Goal: Task Accomplishment & Management: Manage account settings

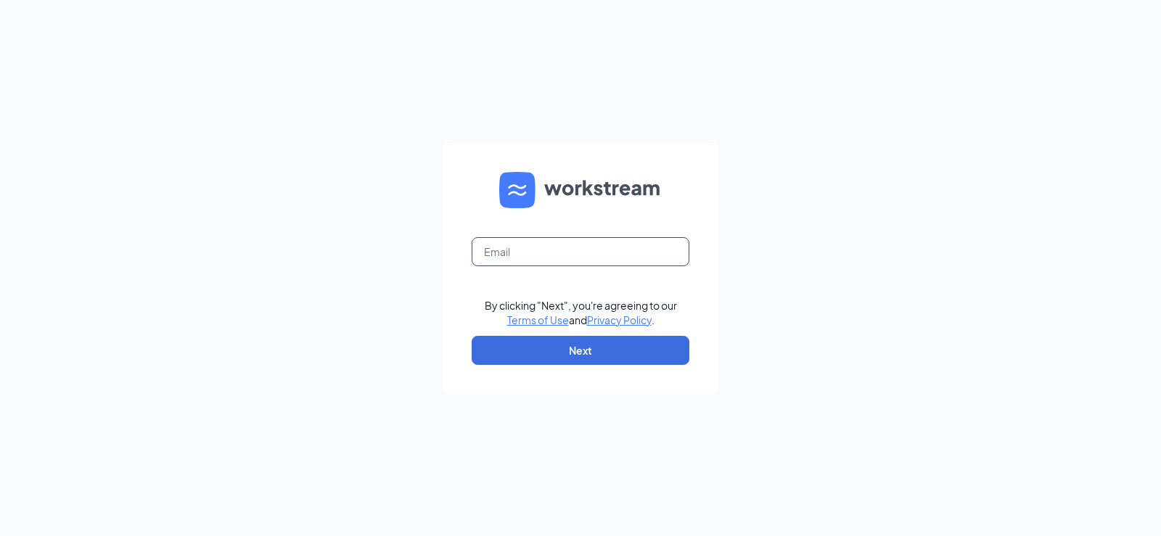
click at [539, 246] on input "text" at bounding box center [581, 251] width 218 height 29
type input "[EMAIL_ADDRESS][DOMAIN_NAME]"
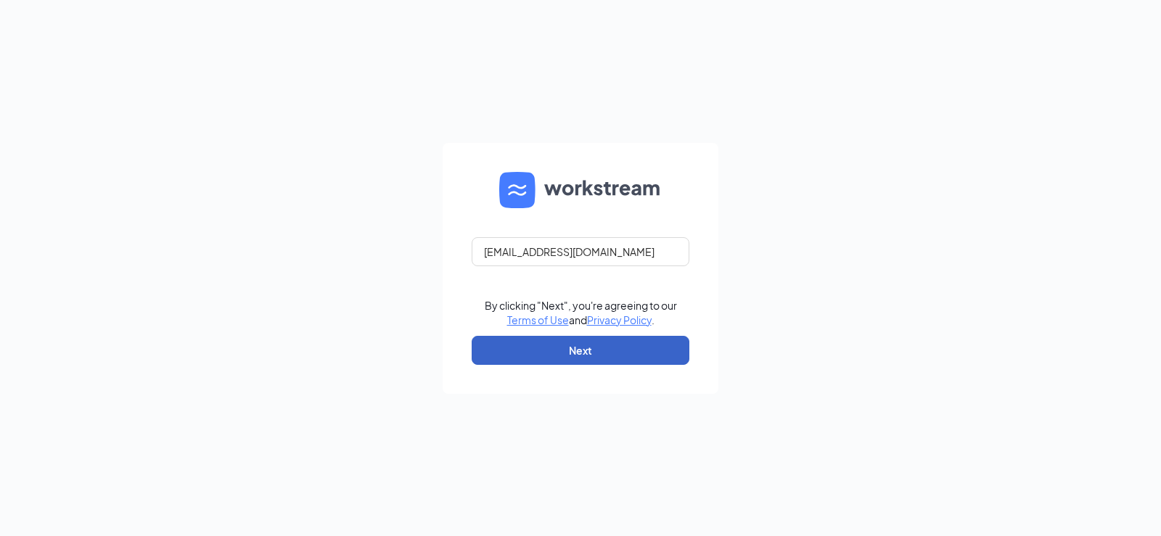
click at [538, 356] on button "Next" at bounding box center [581, 350] width 218 height 29
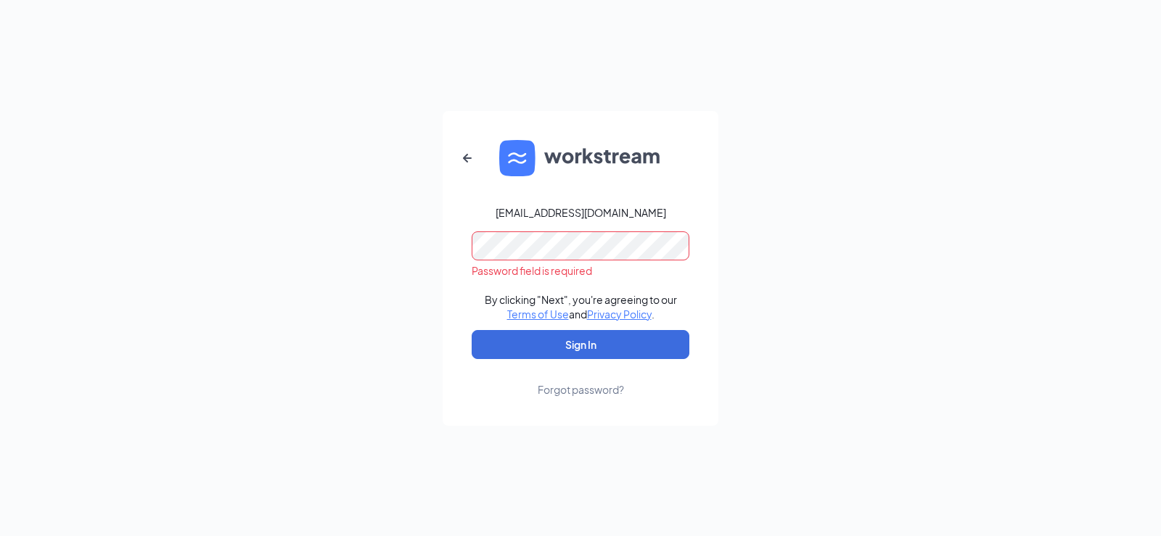
click at [337, 335] on div "1907@Arbys-store.com Password field is required By clicking "Next", you're agre…" at bounding box center [580, 268] width 1161 height 536
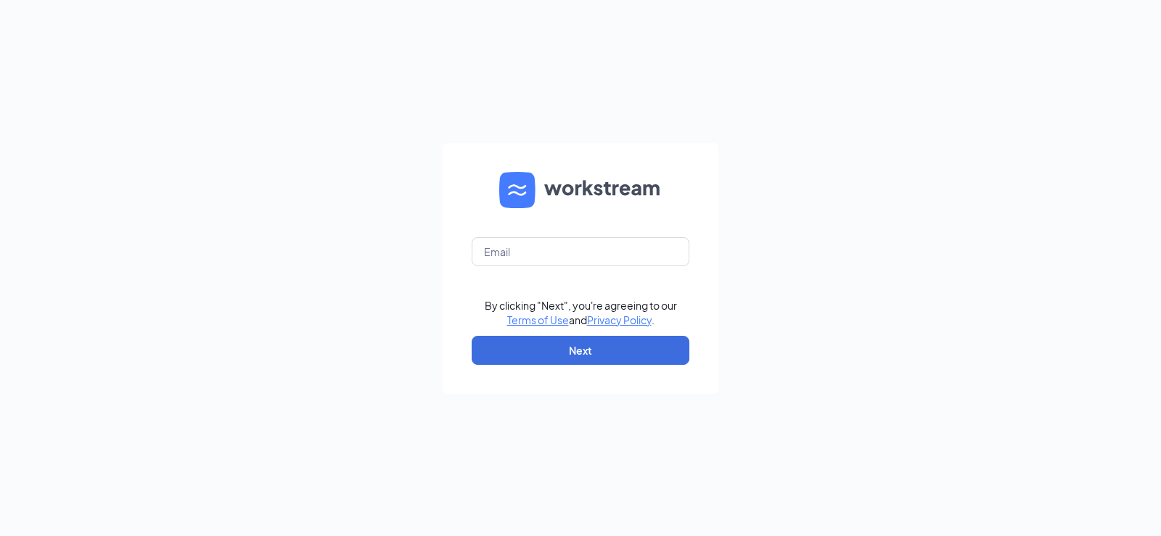
click at [437, 58] on div "By clicking "Next", you're agreeing to our Terms of Use and Privacy Policy . Ne…" at bounding box center [580, 268] width 1161 height 536
click at [539, 249] on input "text" at bounding box center [581, 251] width 218 height 29
type input "[EMAIL_ADDRESS][DOMAIN_NAME]"
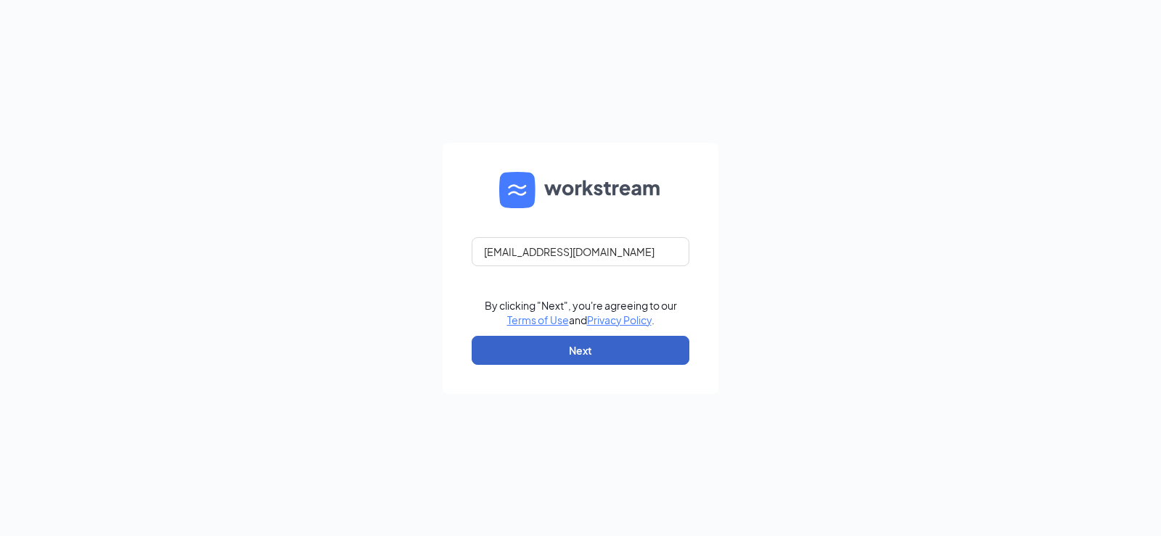
click at [558, 354] on button "Next" at bounding box center [581, 350] width 218 height 29
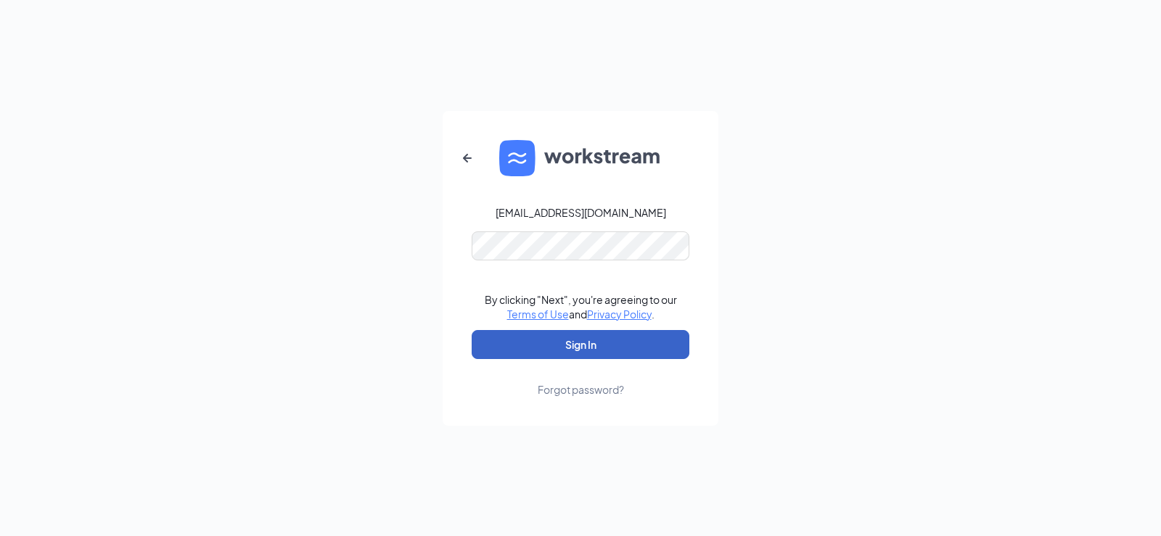
click at [562, 346] on button "Sign In" at bounding box center [581, 344] width 218 height 29
click at [472, 330] on button "Sign In" at bounding box center [581, 344] width 218 height 29
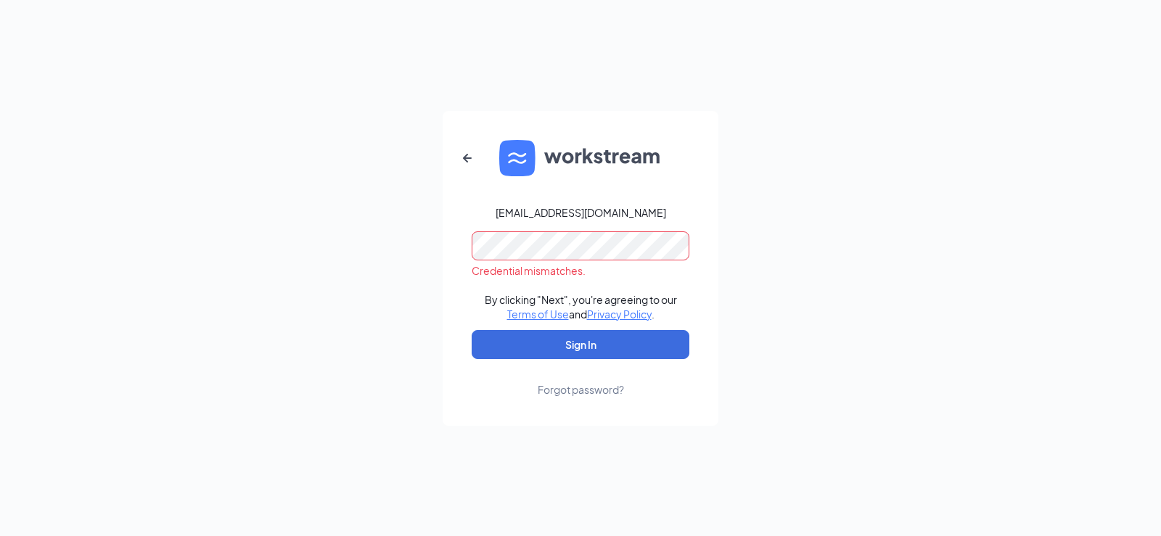
click at [255, 226] on div "1907@Arbys-store.com Credential mismatches. By clicking "Next", you're agreeing…" at bounding box center [580, 268] width 1161 height 536
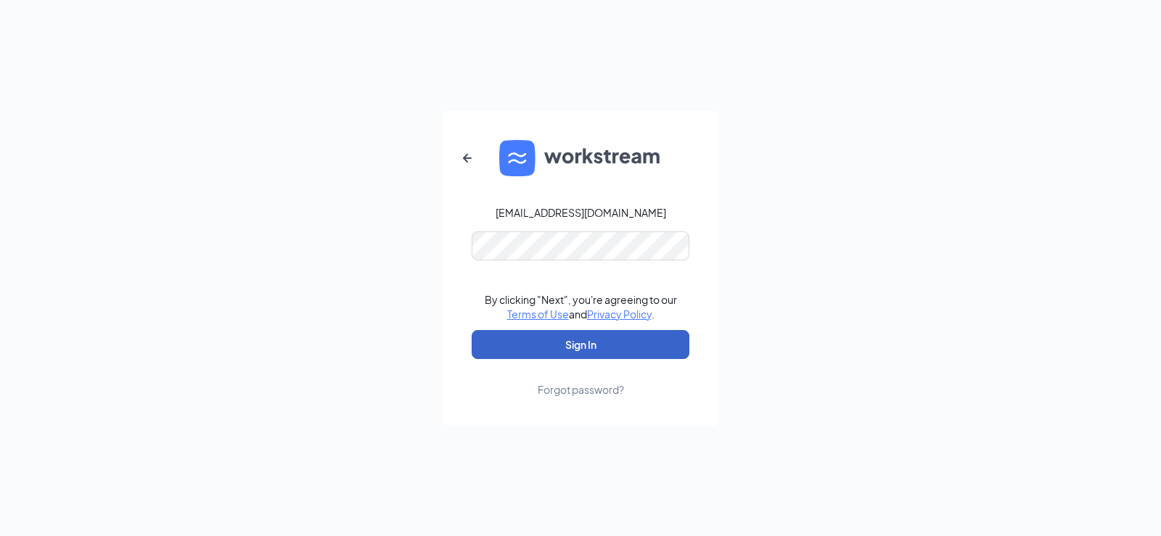
click at [504, 340] on button "Sign In" at bounding box center [581, 344] width 218 height 29
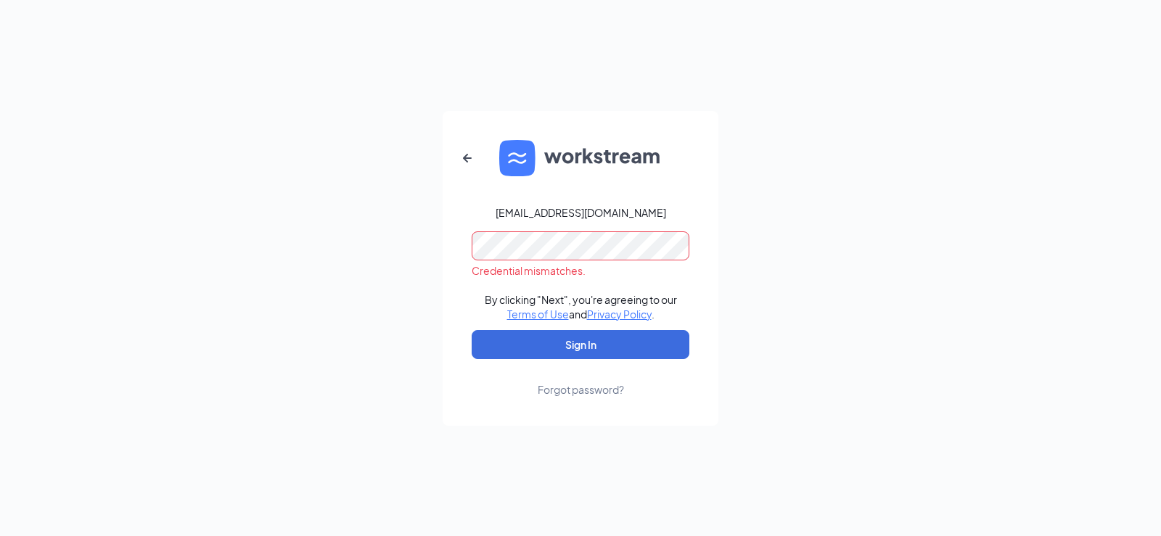
click at [289, 240] on div "1907@Arbys-store.com Credential mismatches. By clicking "Next", you're agreeing…" at bounding box center [580, 268] width 1161 height 536
click at [584, 386] on div "Forgot password?" at bounding box center [581, 389] width 86 height 15
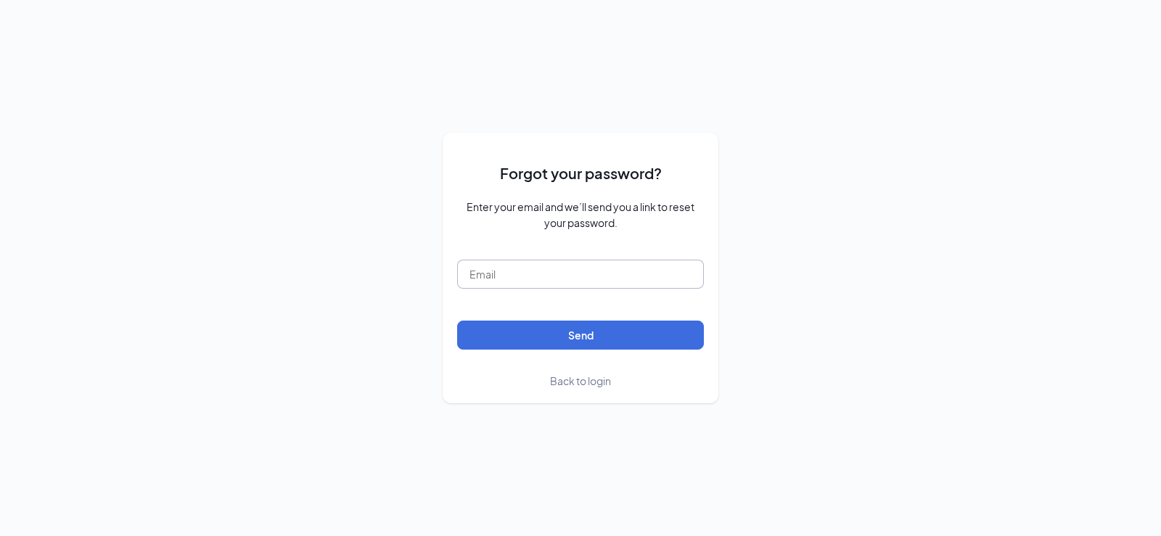
click at [562, 279] on input "text" at bounding box center [580, 274] width 247 height 29
type input "[EMAIL_ADDRESS][DOMAIN_NAME]"
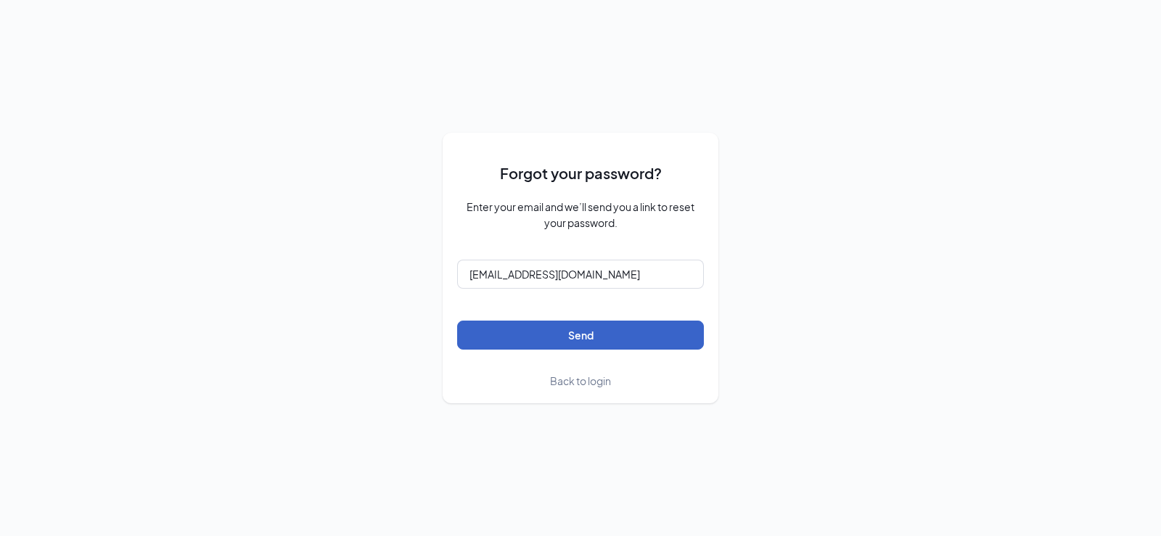
click at [531, 334] on button "Send" at bounding box center [580, 335] width 247 height 29
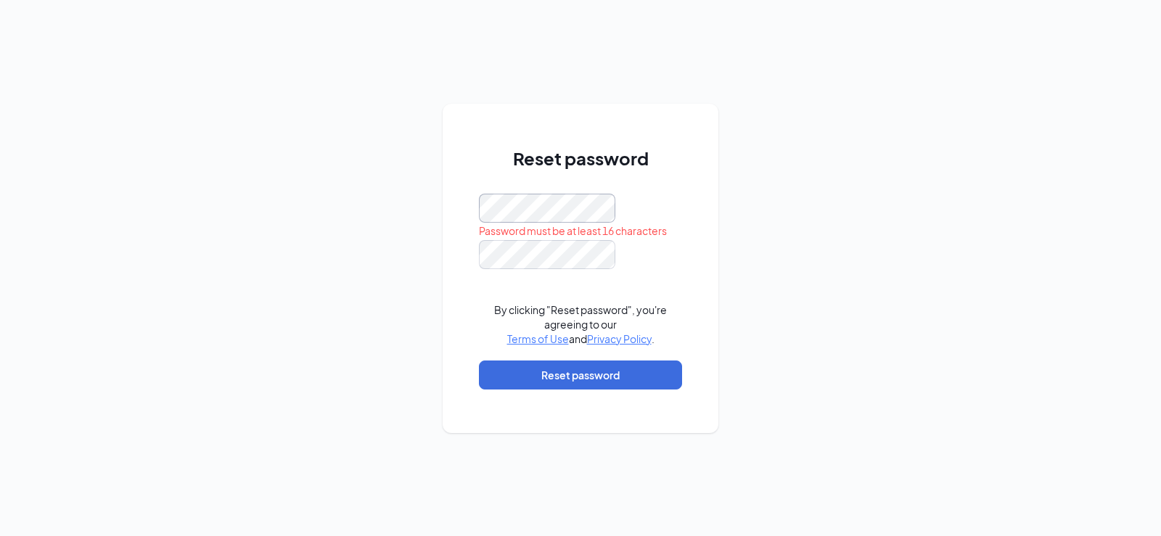
click at [442, 211] on div "Reset password Password must be at least 16 characters By clicking "Reset passw…" at bounding box center [580, 268] width 1161 height 536
click at [221, 205] on div "Reset password Passwords do not match By clicking "Reset password", you're agre…" at bounding box center [580, 268] width 1161 height 536
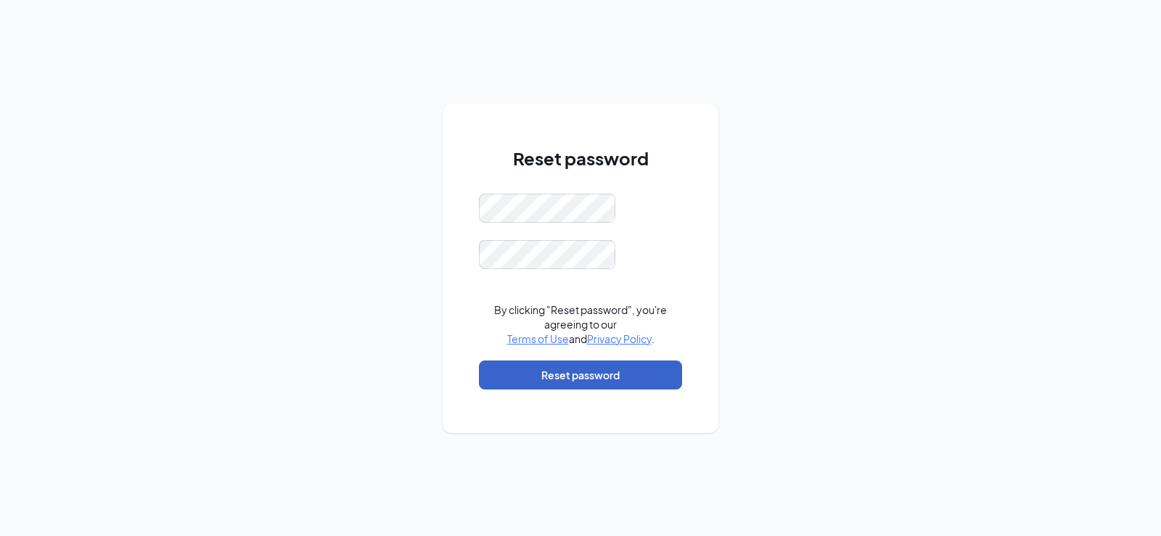
click at [584, 377] on button "Reset password" at bounding box center [580, 375] width 203 height 29
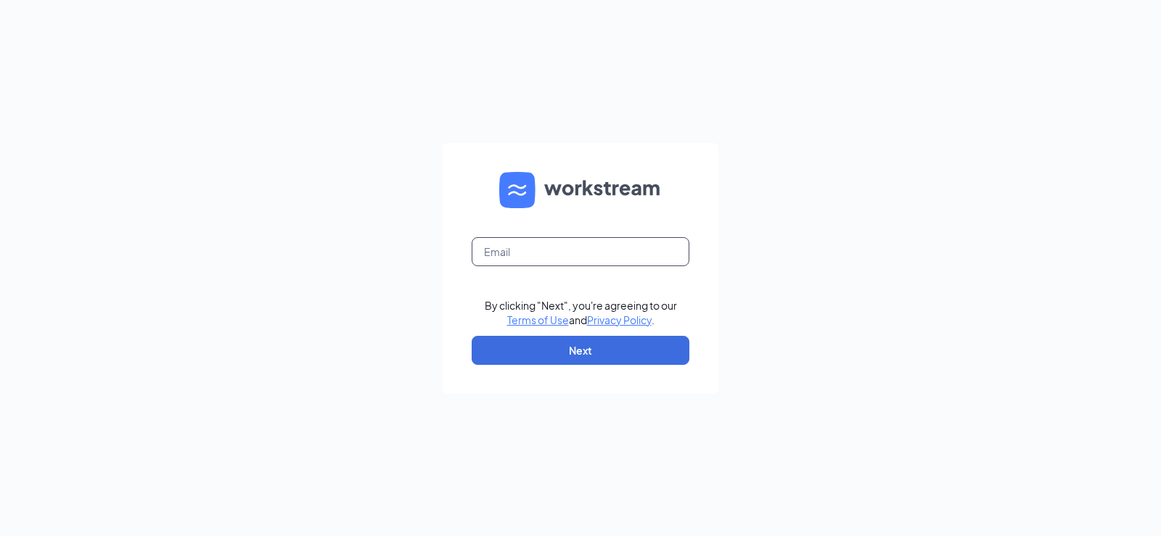
click at [539, 252] on input "text" at bounding box center [581, 251] width 218 height 29
type input "[EMAIL_ADDRESS][DOMAIN_NAME]"
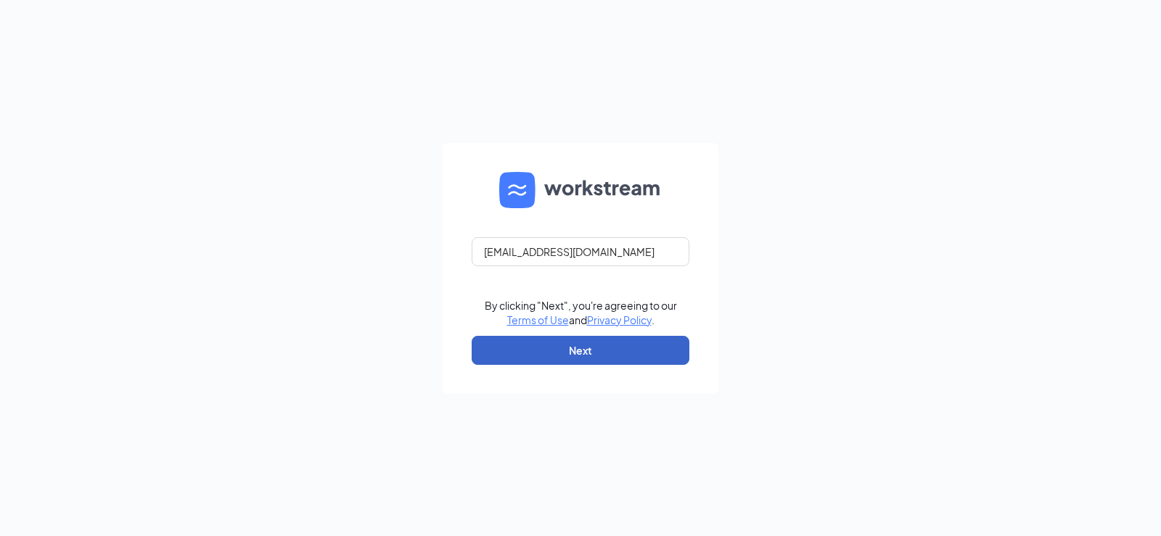
click at [559, 354] on button "Next" at bounding box center [581, 350] width 218 height 29
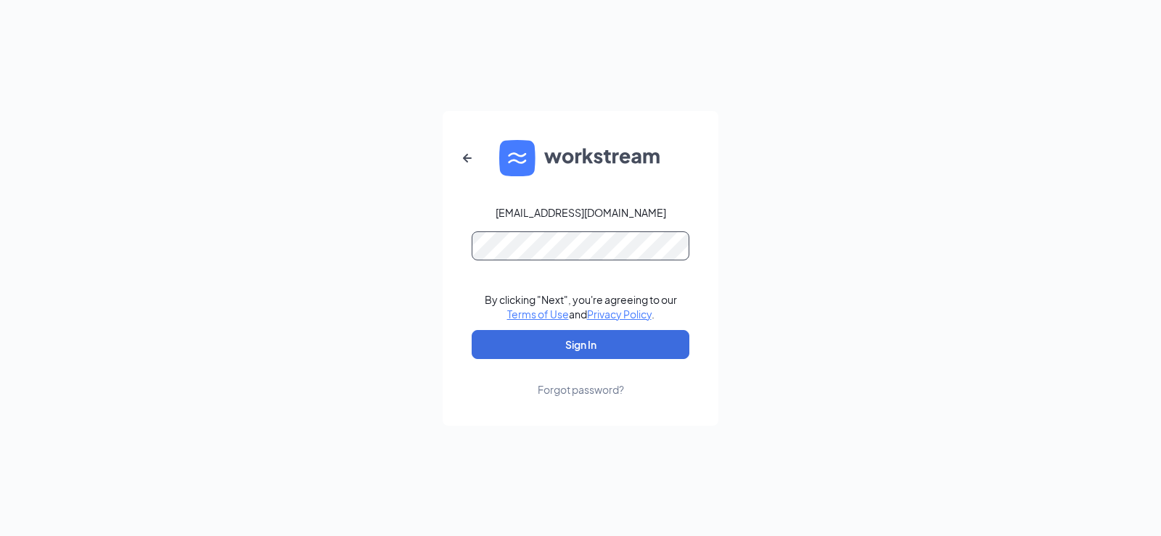
click at [472, 330] on button "Sign In" at bounding box center [581, 344] width 218 height 29
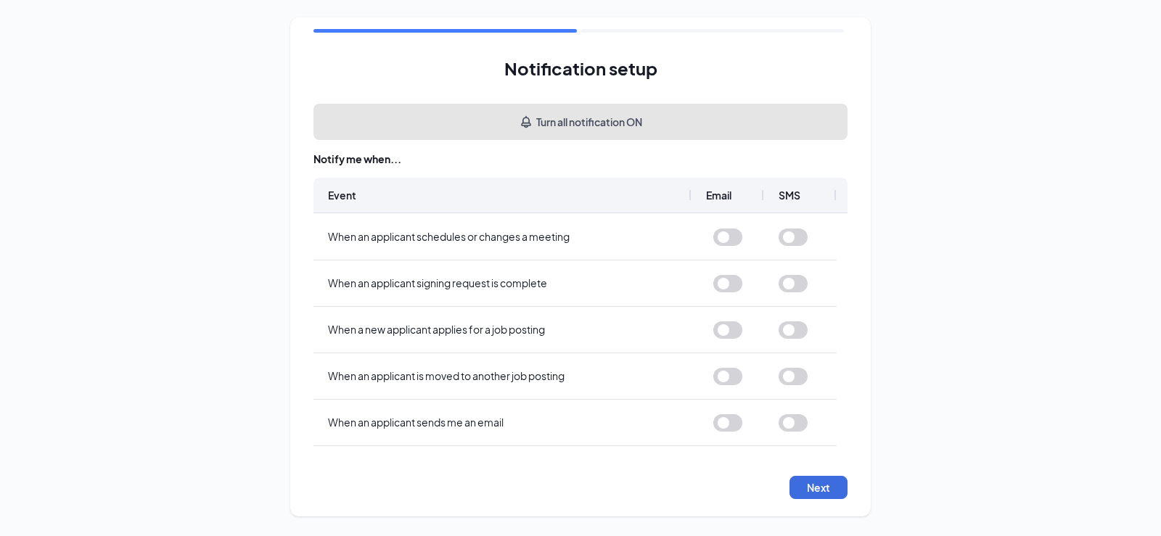
click at [618, 116] on button "Turn all notification ON" at bounding box center [581, 122] width 534 height 36
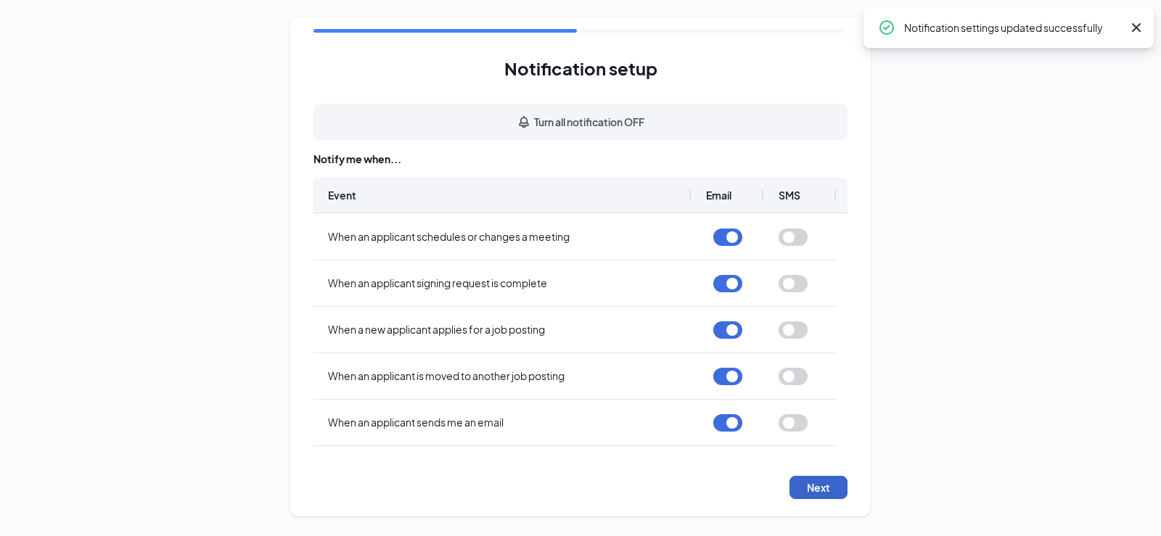
click at [814, 488] on button "Next" at bounding box center [819, 487] width 58 height 23
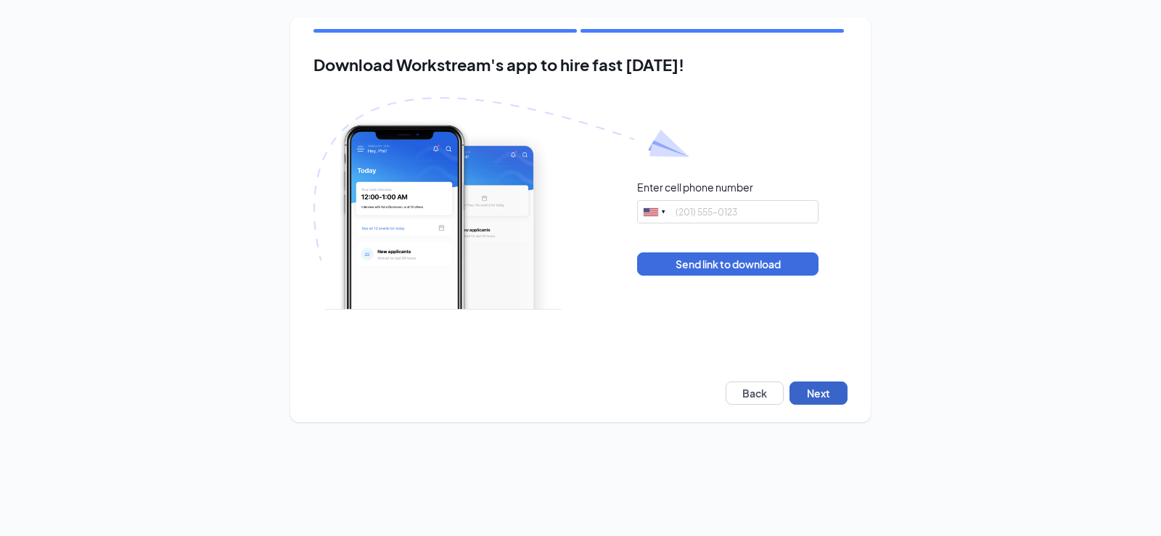
click at [824, 391] on button "Next" at bounding box center [819, 393] width 58 height 23
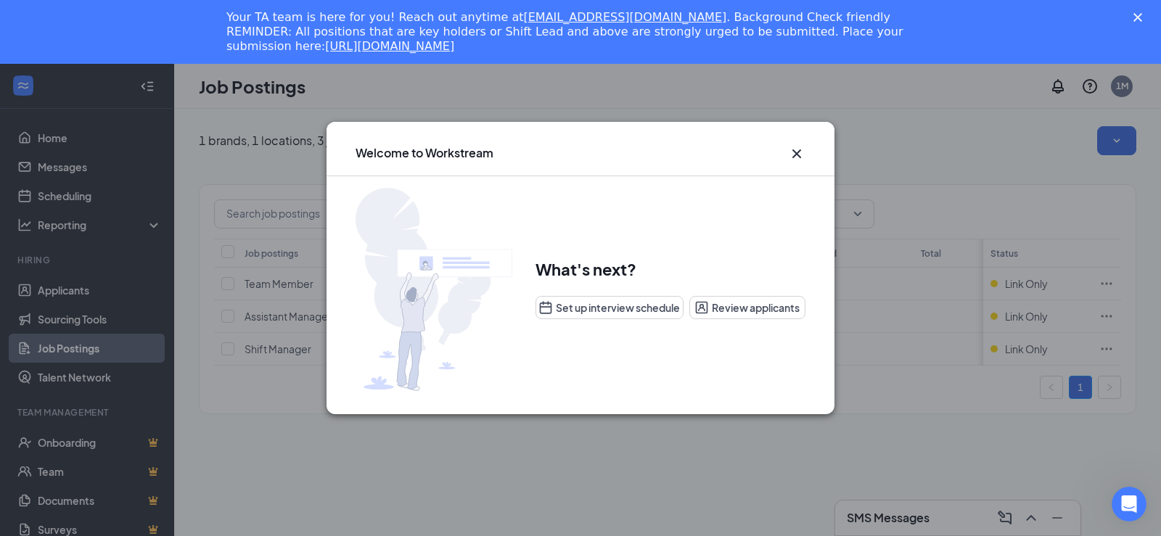
click at [798, 152] on icon "Cross" at bounding box center [796, 153] width 17 height 17
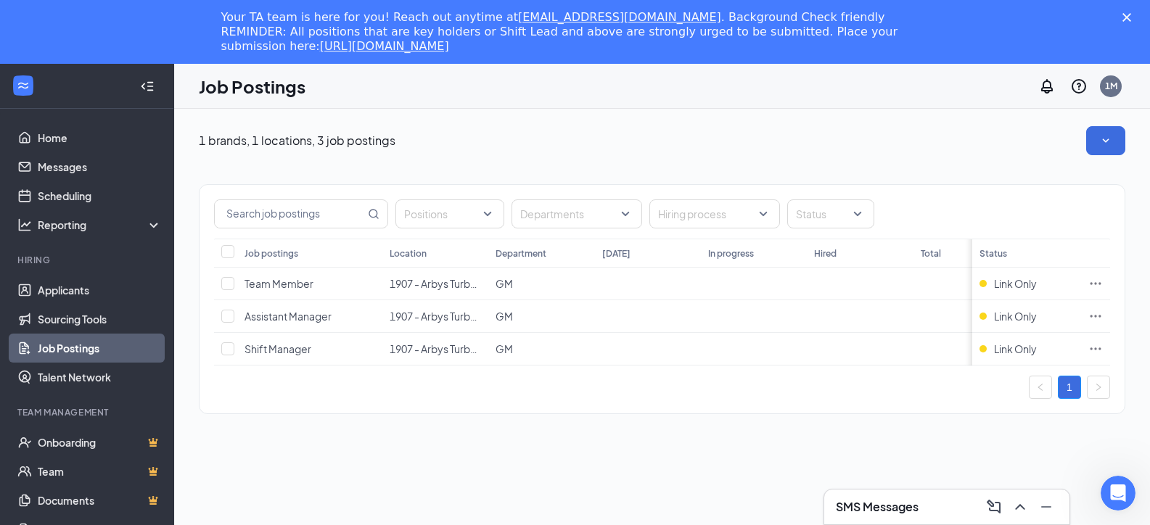
scroll to position [73, 0]
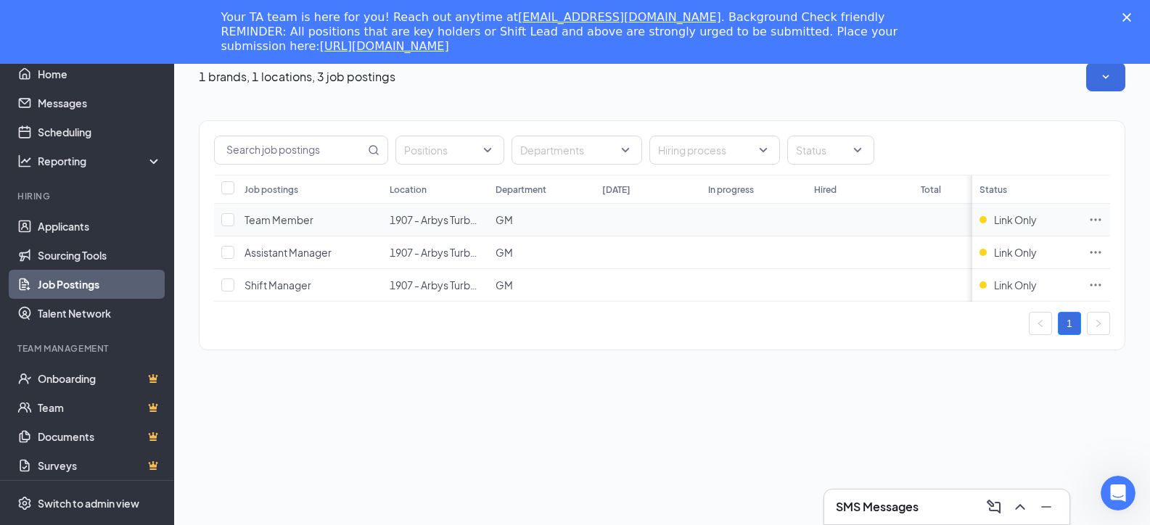
click at [1103, 215] on icon "Ellipses" at bounding box center [1096, 220] width 15 height 15
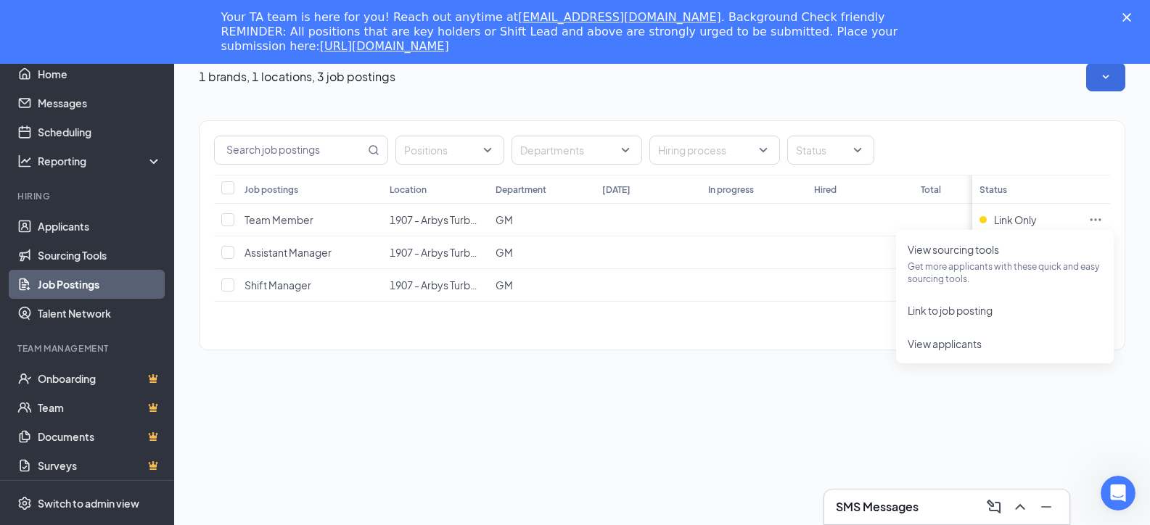
click at [500, 438] on div "1 brands, 1 locations, 3 job postings Positions Departments Hiring process Stat…" at bounding box center [662, 285] width 976 height 480
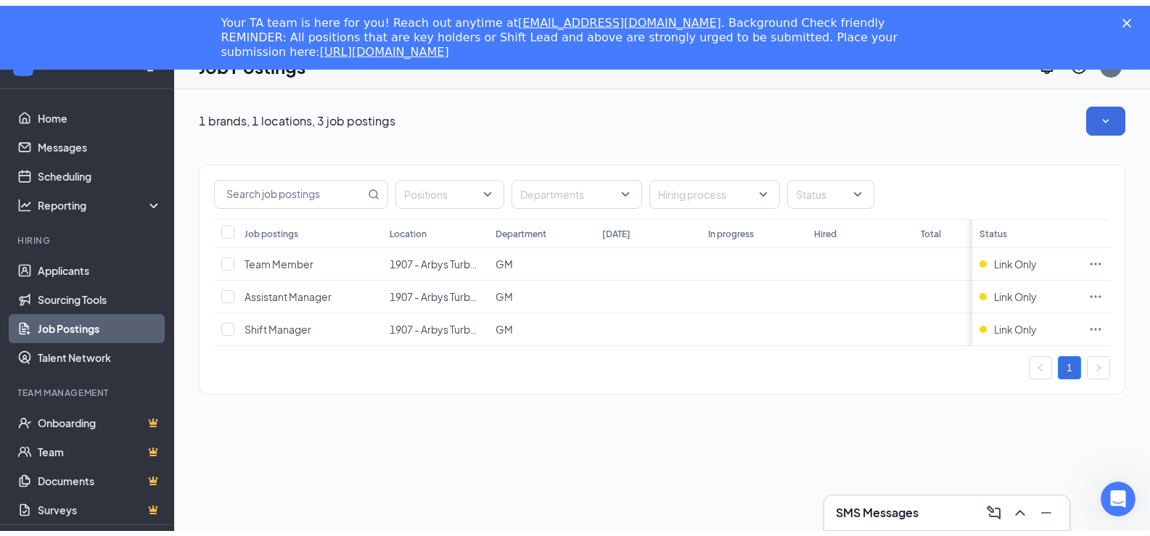
scroll to position [0, 0]
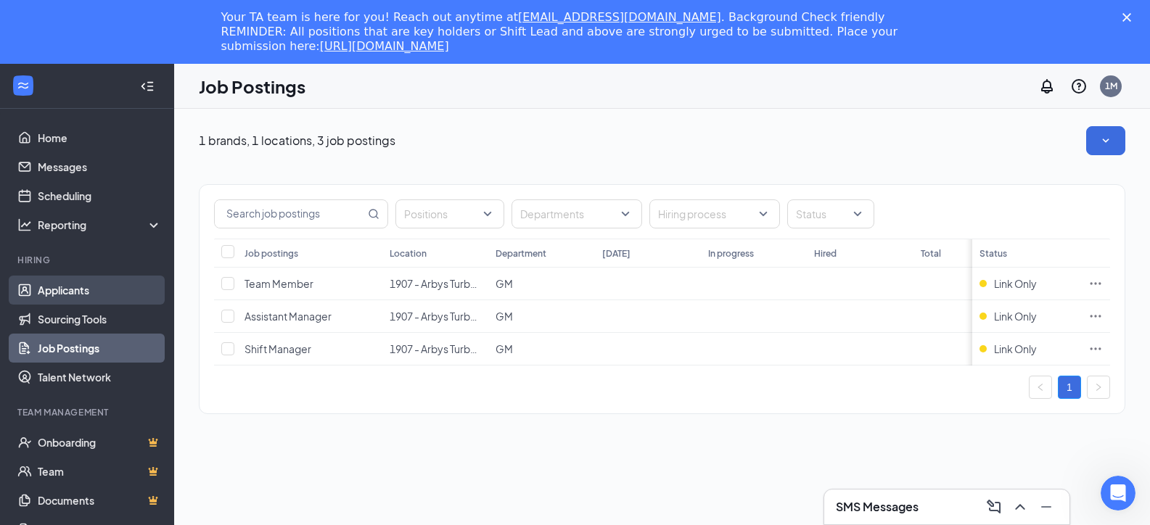
click at [69, 293] on link "Applicants" at bounding box center [100, 290] width 124 height 29
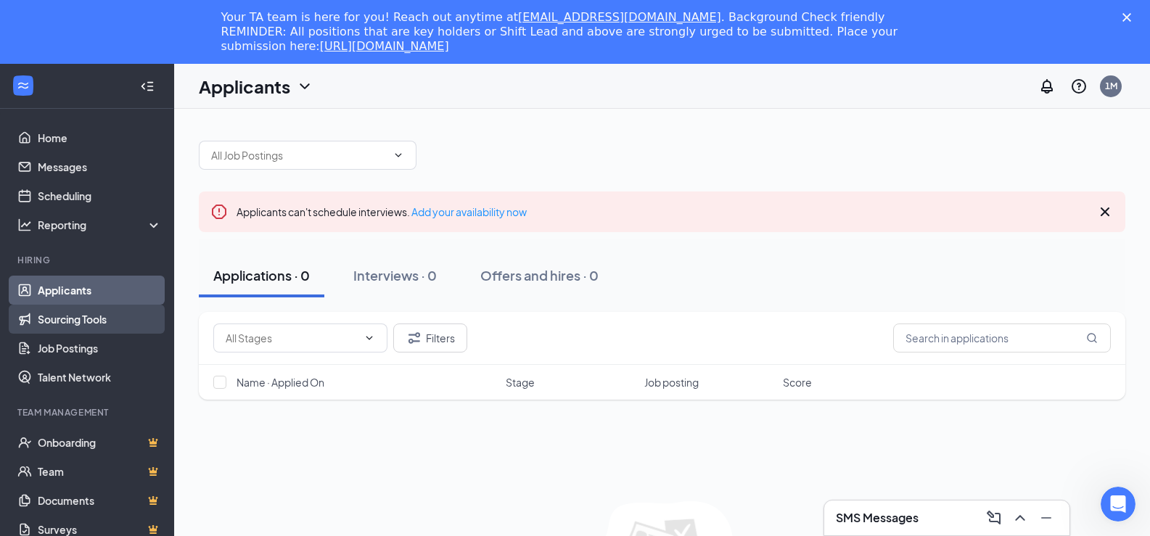
click at [67, 321] on link "Sourcing Tools" at bounding box center [100, 319] width 124 height 29
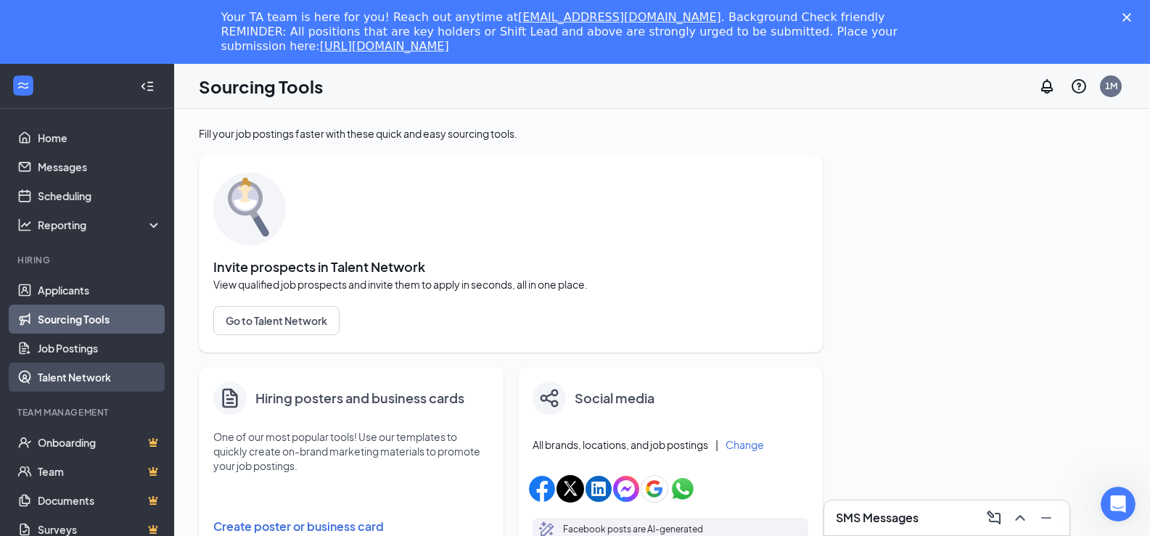
click at [83, 372] on link "Talent Network" at bounding box center [100, 377] width 124 height 29
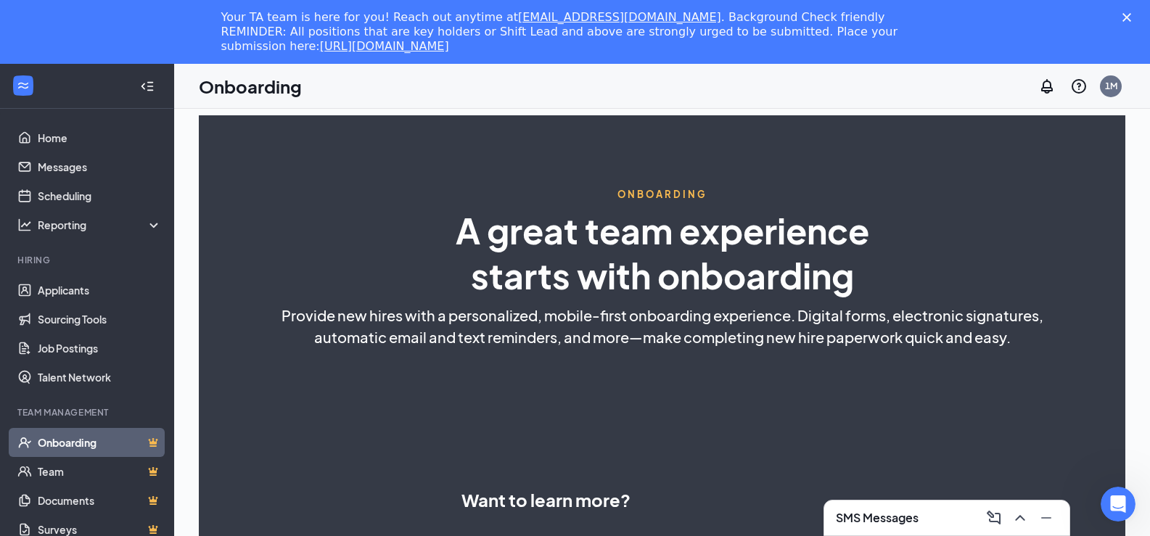
select select "US"
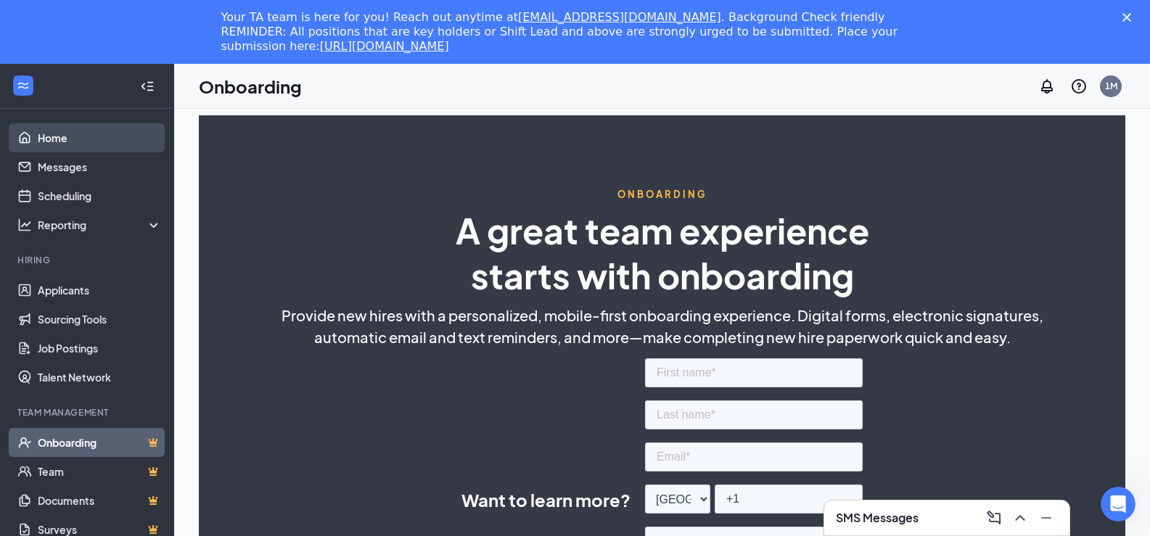
click at [55, 137] on link "Home" at bounding box center [100, 137] width 124 height 29
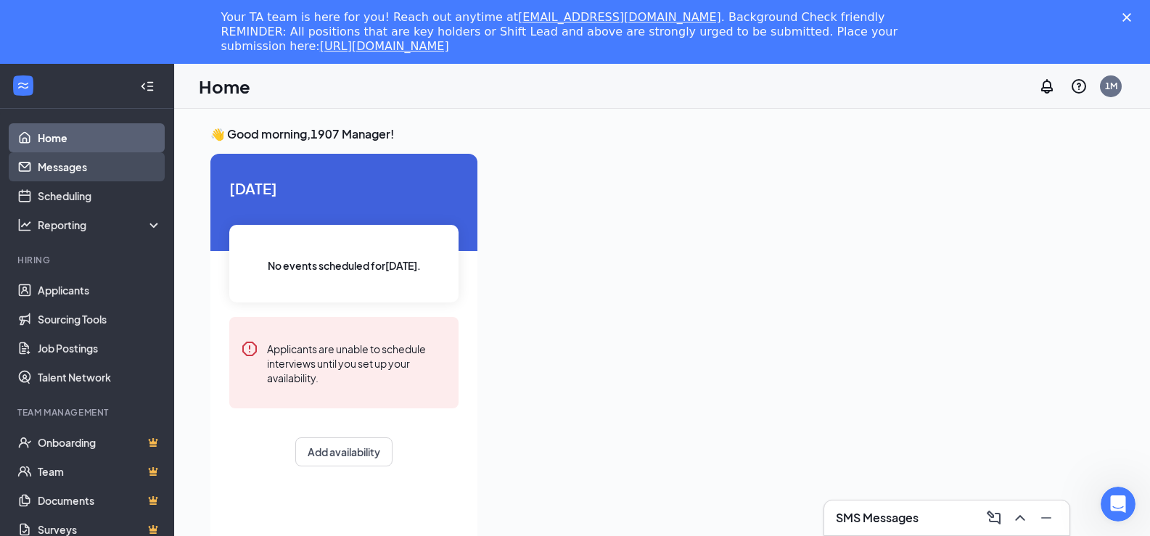
click at [54, 168] on link "Messages" at bounding box center [100, 166] width 124 height 29
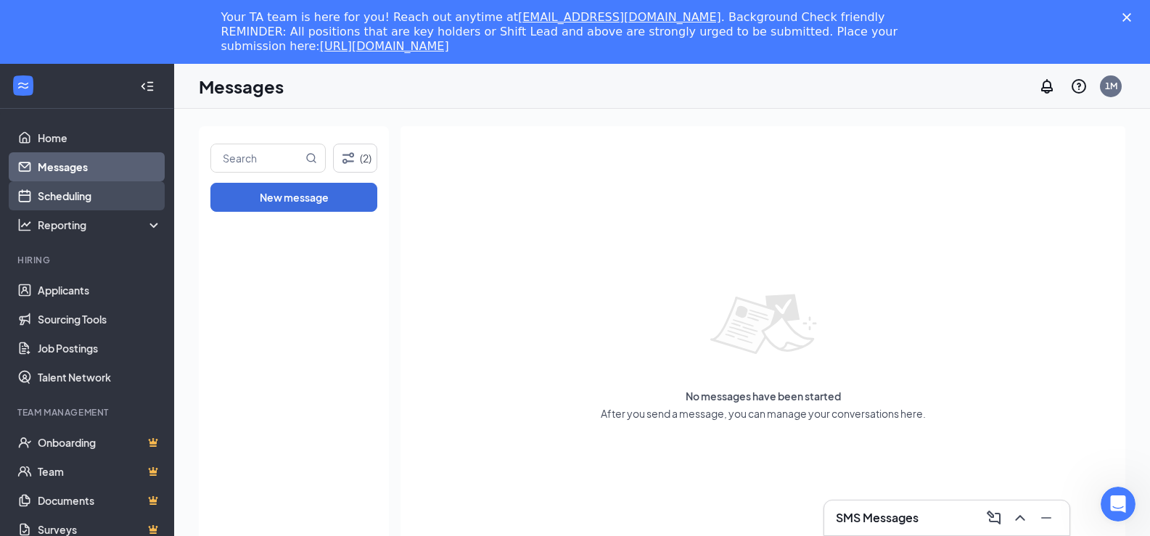
click at [54, 195] on link "Scheduling" at bounding box center [100, 195] width 124 height 29
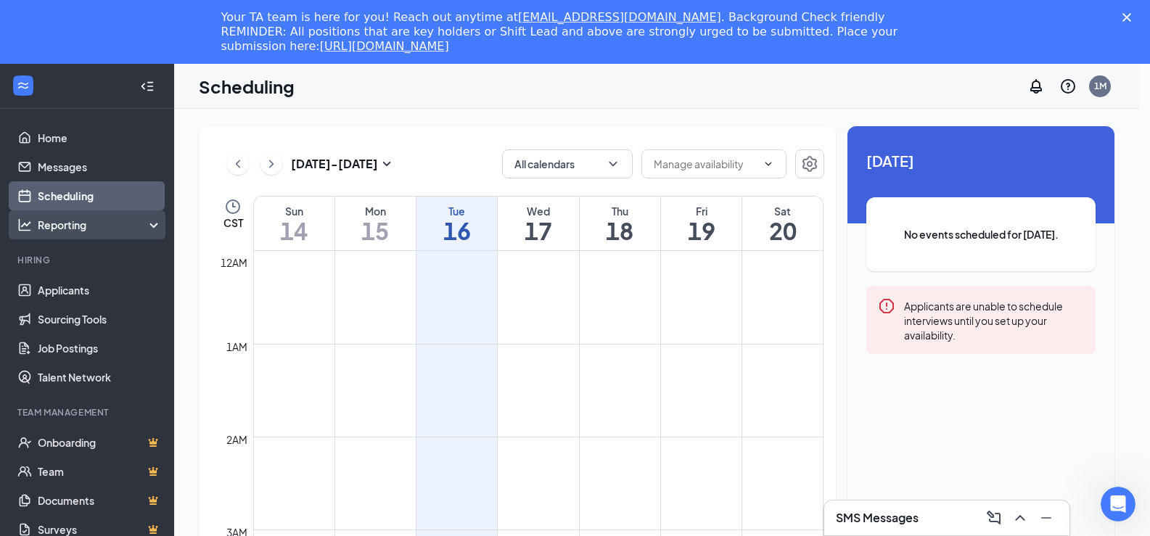
scroll to position [713, 0]
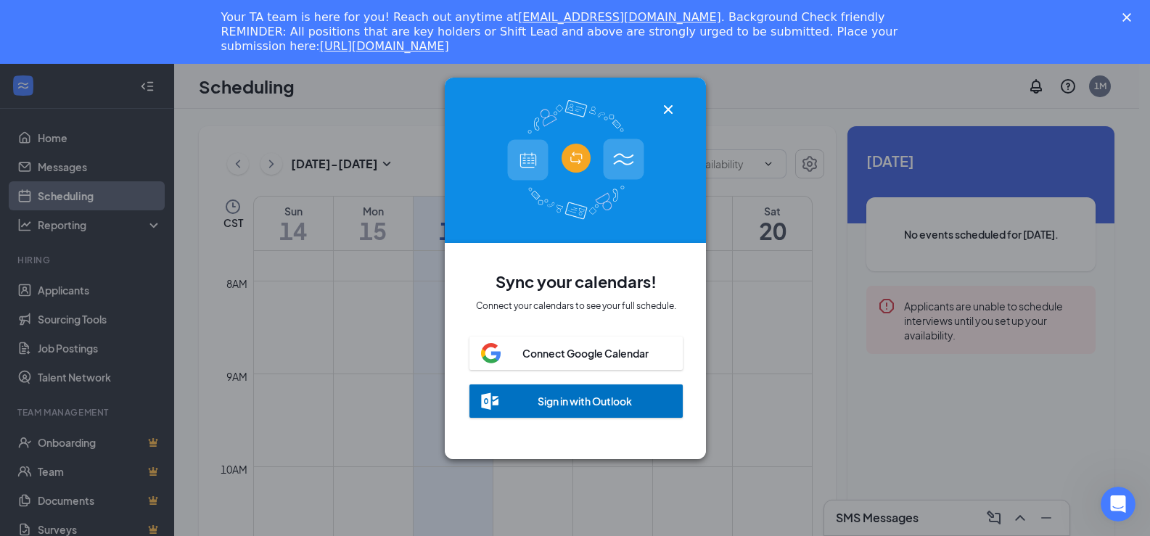
click at [668, 101] on icon "Cross" at bounding box center [668, 109] width 17 height 17
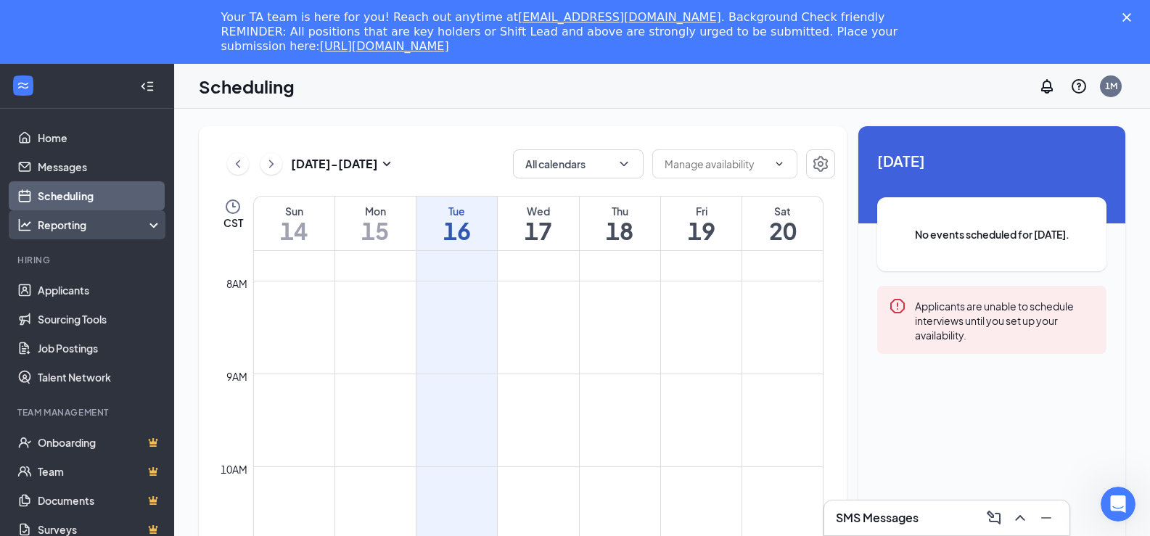
click at [88, 226] on div "Reporting" at bounding box center [100, 225] width 125 height 15
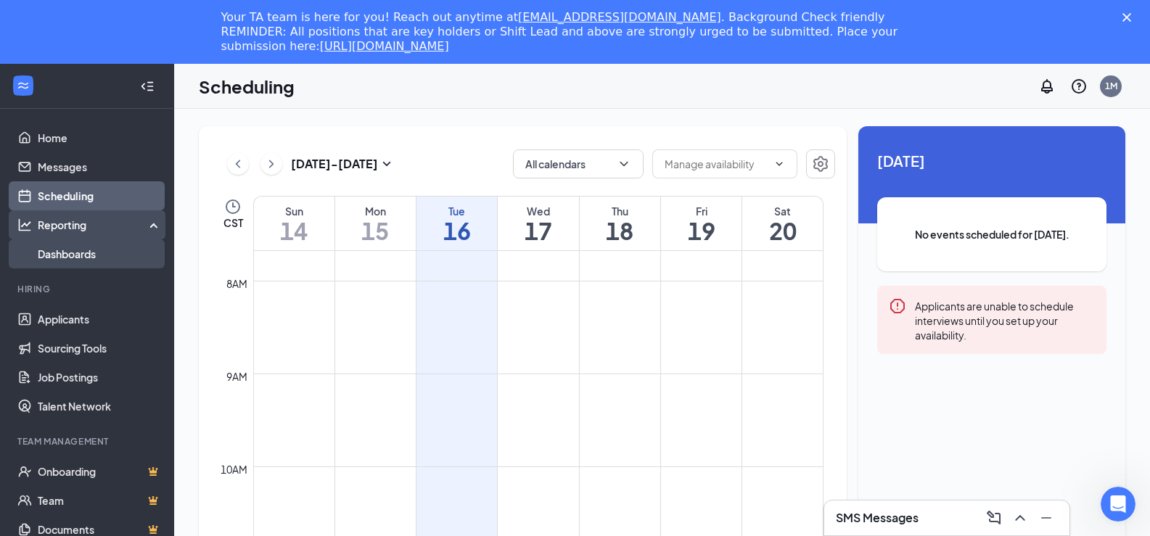
click at [81, 259] on link "Dashboards" at bounding box center [100, 254] width 124 height 29
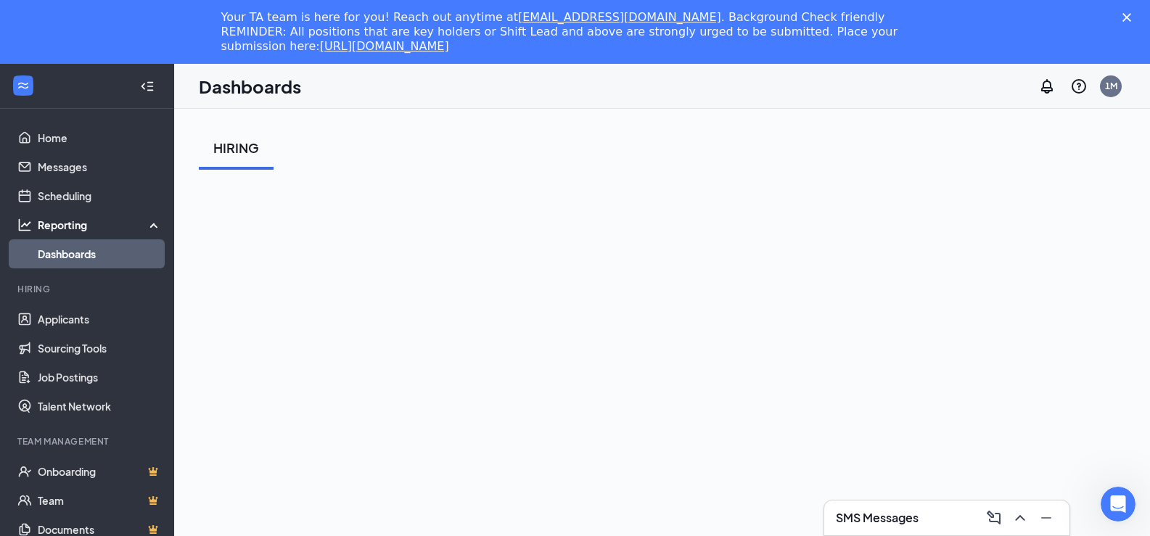
click at [572, 83] on div "Dashboards 1M" at bounding box center [662, 86] width 976 height 45
click at [1021, 519] on icon "ChevronUp" at bounding box center [1020, 517] width 17 height 17
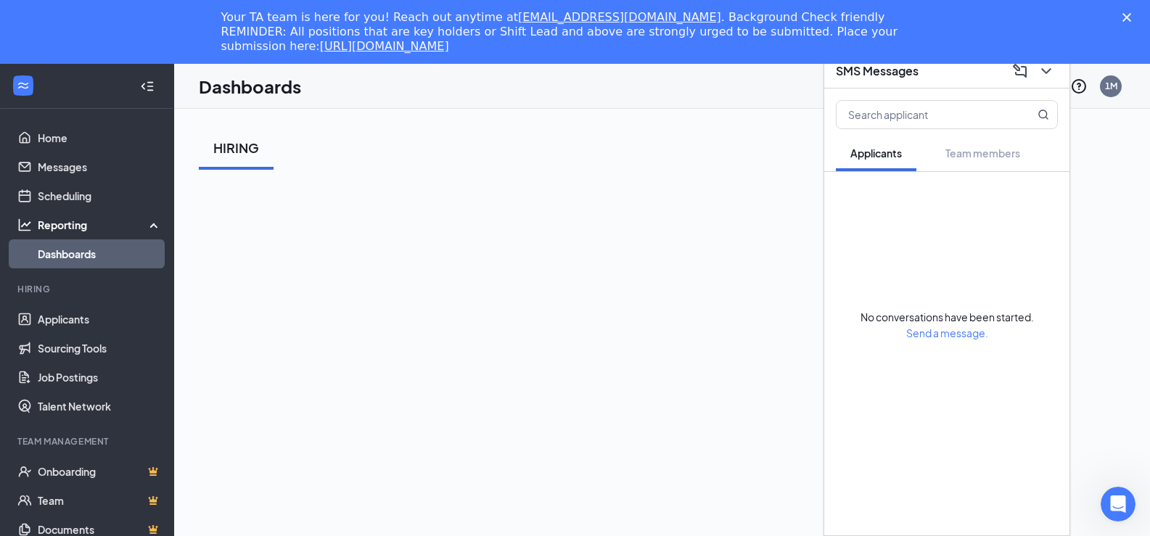
click at [1049, 70] on icon "ChevronDown" at bounding box center [1045, 71] width 9 height 6
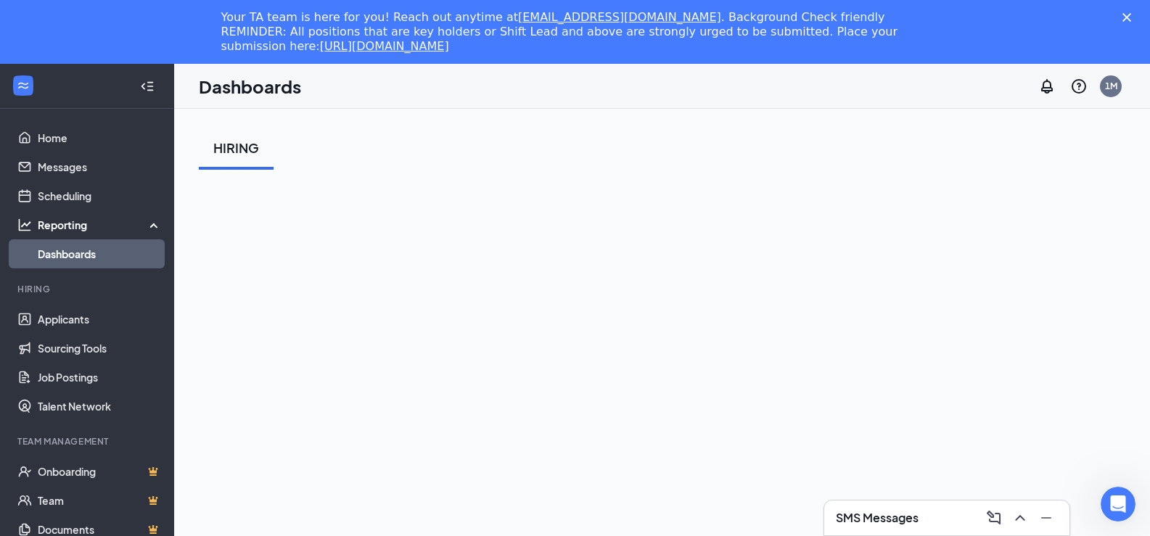
click at [1131, 17] on icon "Close" at bounding box center [1127, 17] width 9 height 9
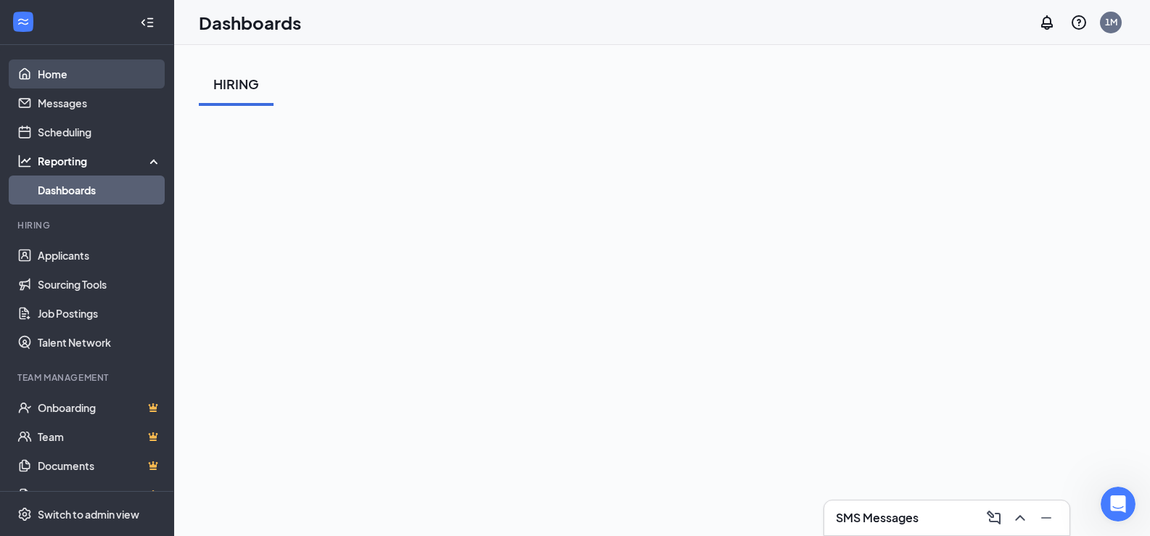
click at [43, 68] on link "Home" at bounding box center [100, 74] width 124 height 29
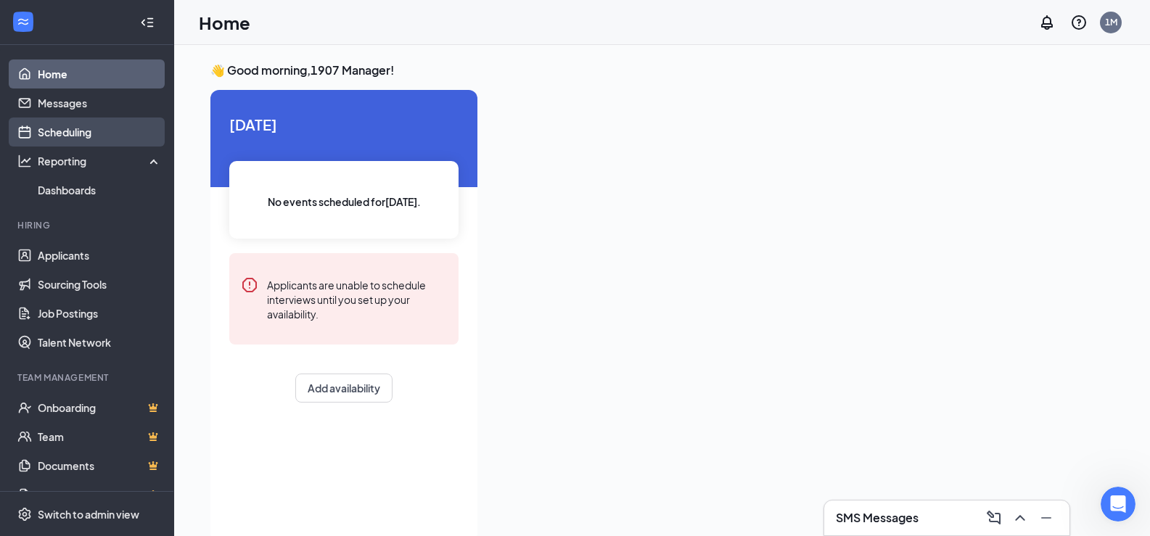
click at [80, 133] on link "Scheduling" at bounding box center [100, 132] width 124 height 29
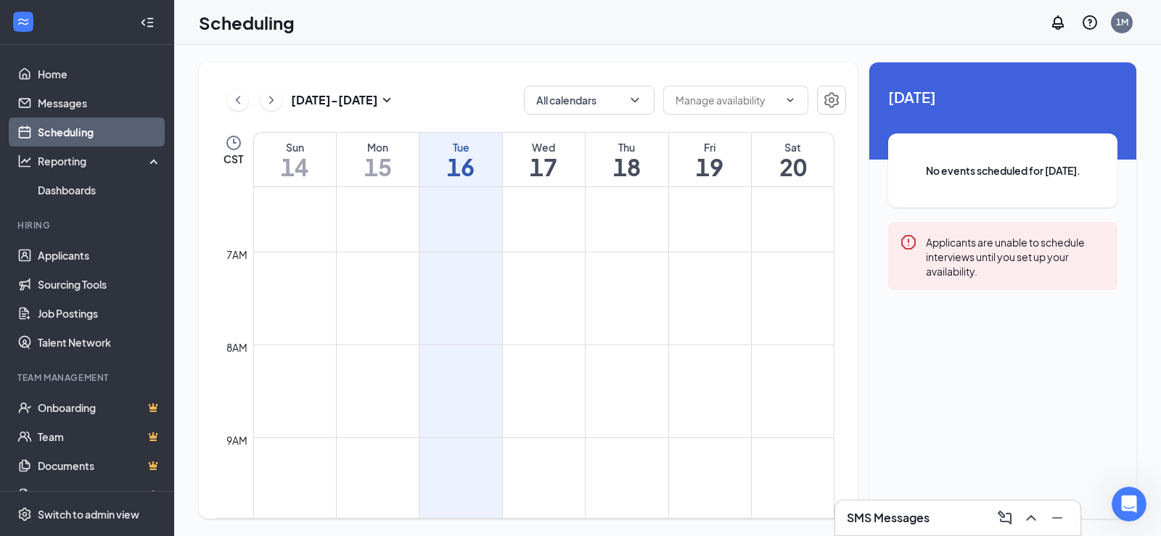
scroll to position [568, 0]
click at [74, 139] on link "Scheduling" at bounding box center [100, 132] width 124 height 29
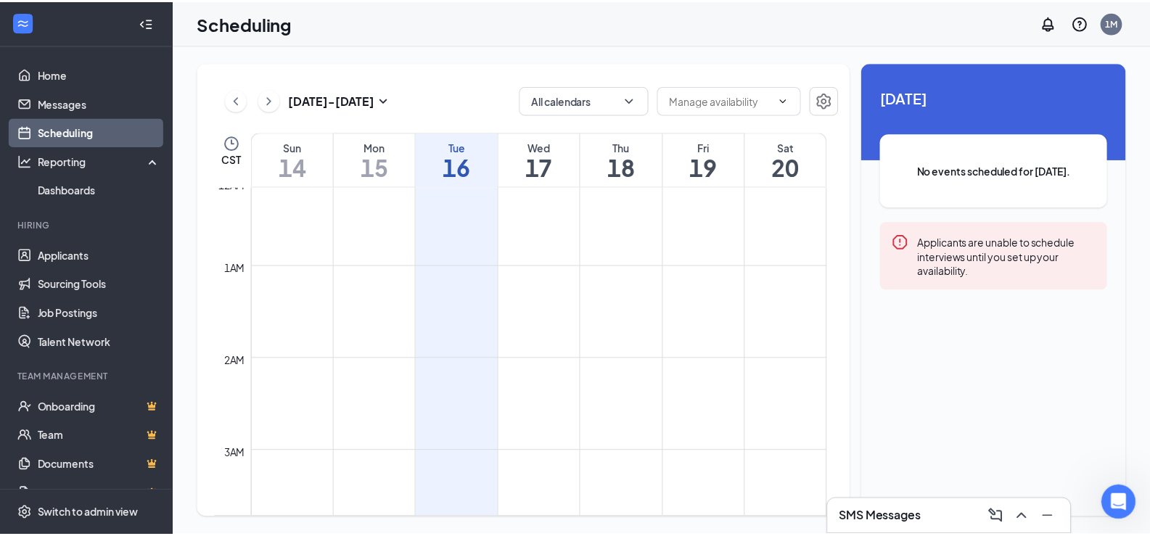
scroll to position [0, 0]
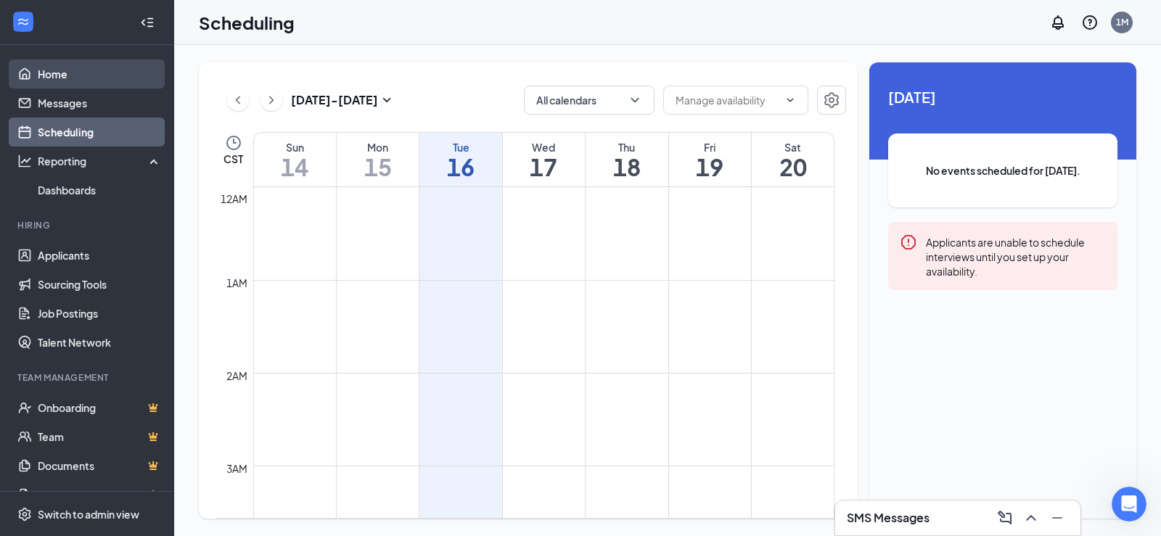
click at [52, 80] on link "Home" at bounding box center [100, 74] width 124 height 29
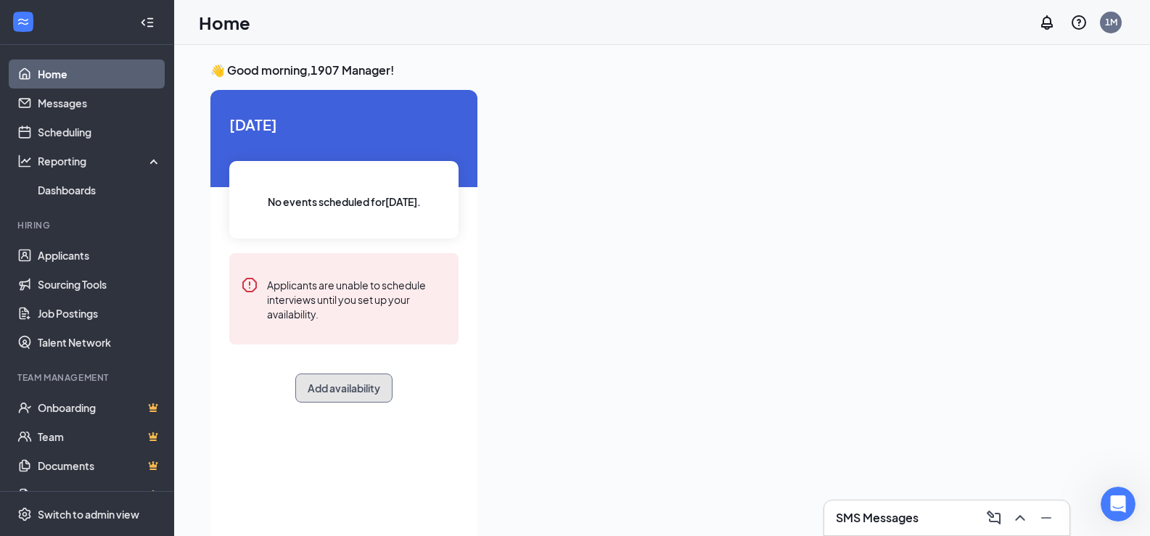
click at [356, 390] on button "Add availability" at bounding box center [343, 388] width 97 height 29
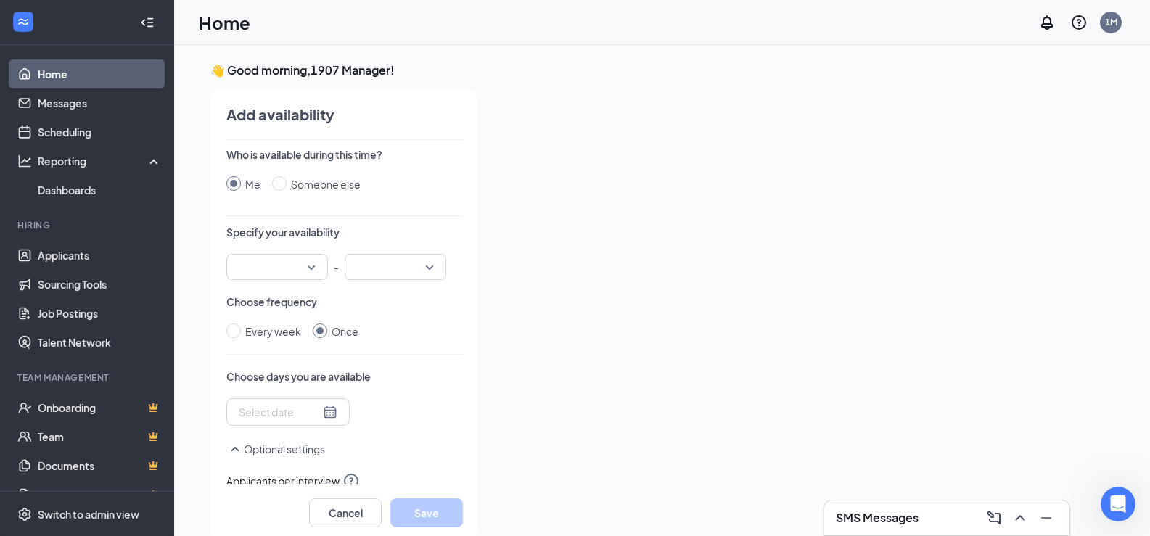
scroll to position [6, 0]
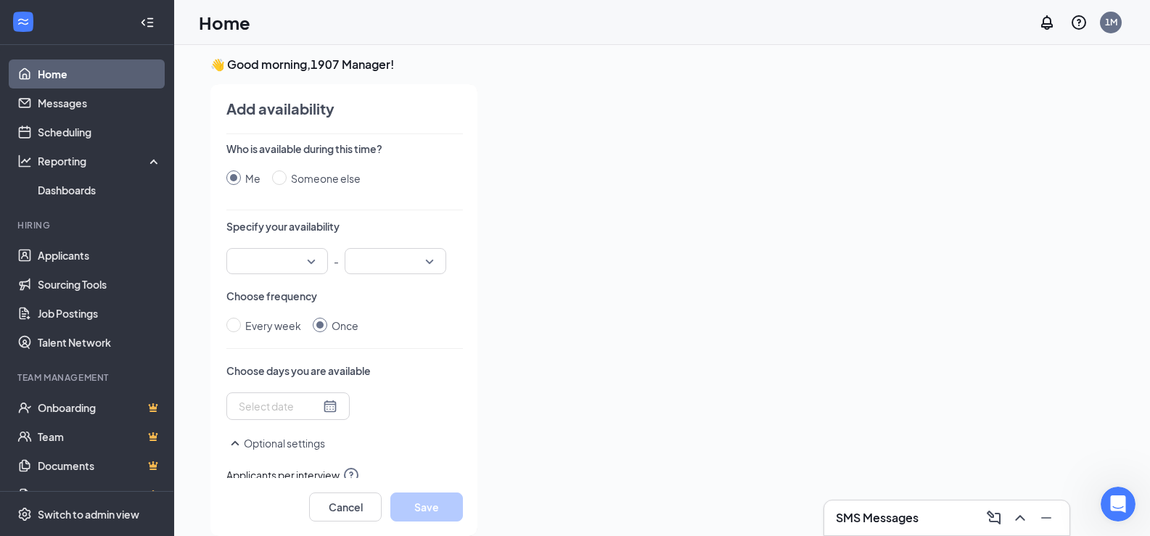
click at [288, 264] on input "search" at bounding box center [272, 261] width 74 height 25
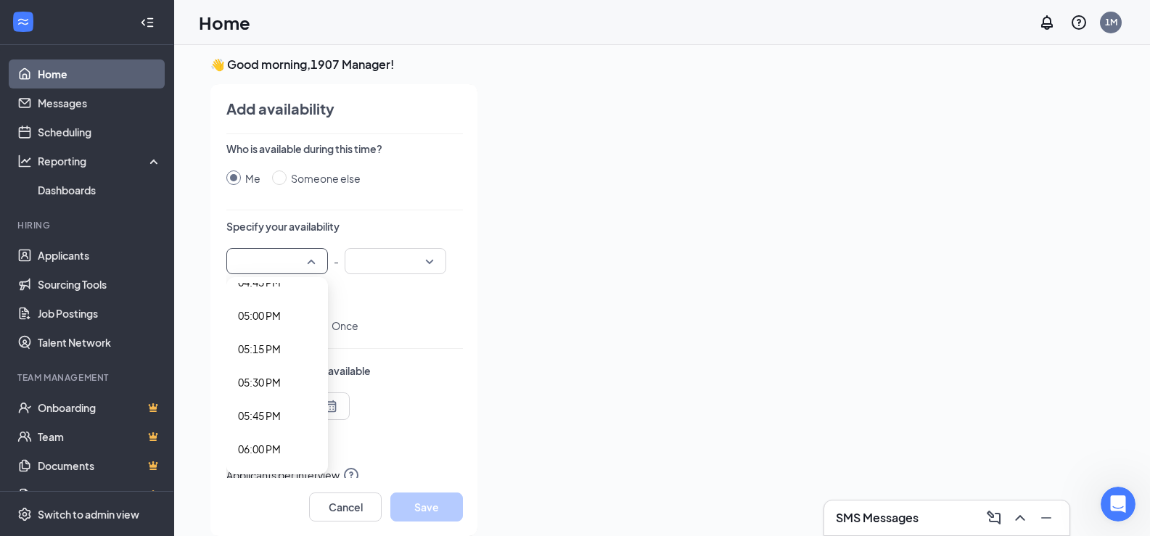
scroll to position [2250, 0]
click at [265, 390] on span "05:30 PM" at bounding box center [259, 387] width 43 height 16
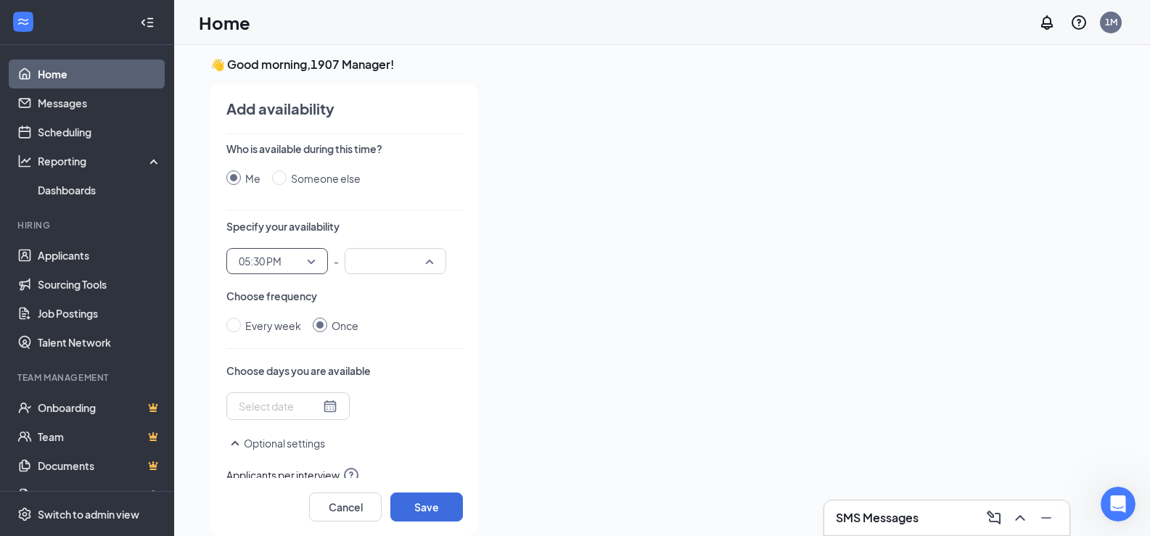
click at [377, 266] on input "search" at bounding box center [390, 261] width 74 height 25
click at [393, 292] on span "07:00 PM" at bounding box center [377, 297] width 43 height 16
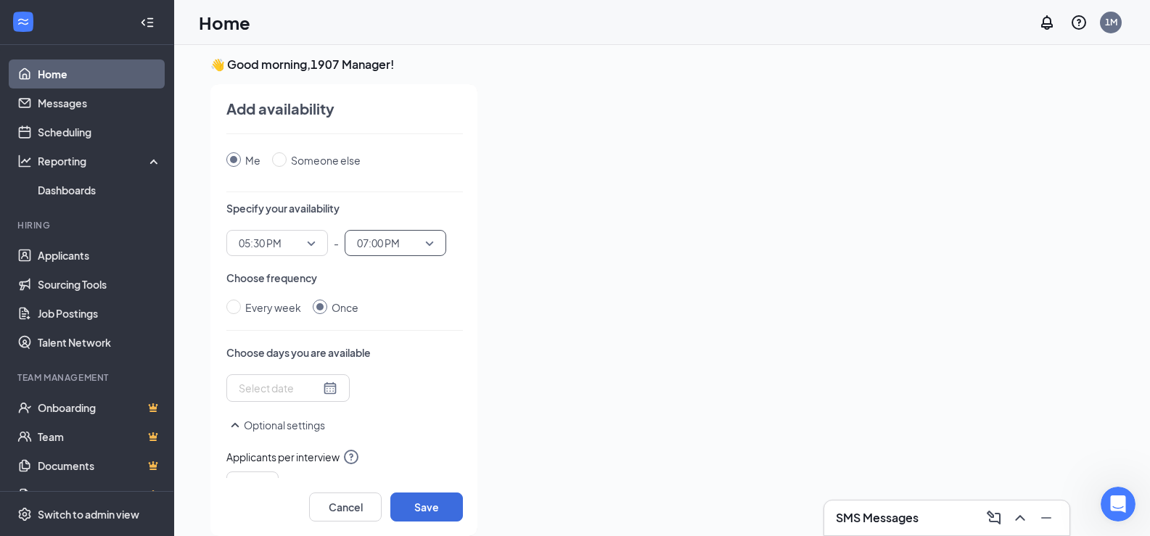
scroll to position [73, 0]
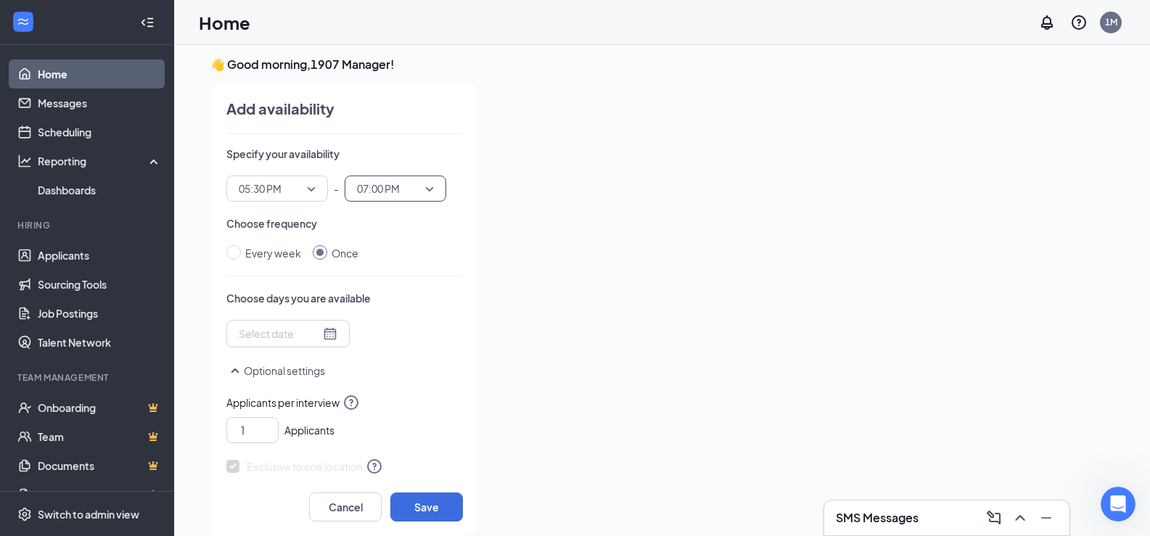
click at [319, 335] on div at bounding box center [288, 334] width 99 height 16
click at [383, 348] on div "Who is available during this time? Me Someone else Specify your availability 05…" at bounding box center [344, 310] width 237 height 337
click at [238, 256] on input "Every week" at bounding box center [233, 252] width 15 height 15
radio input "true"
radio input "false"
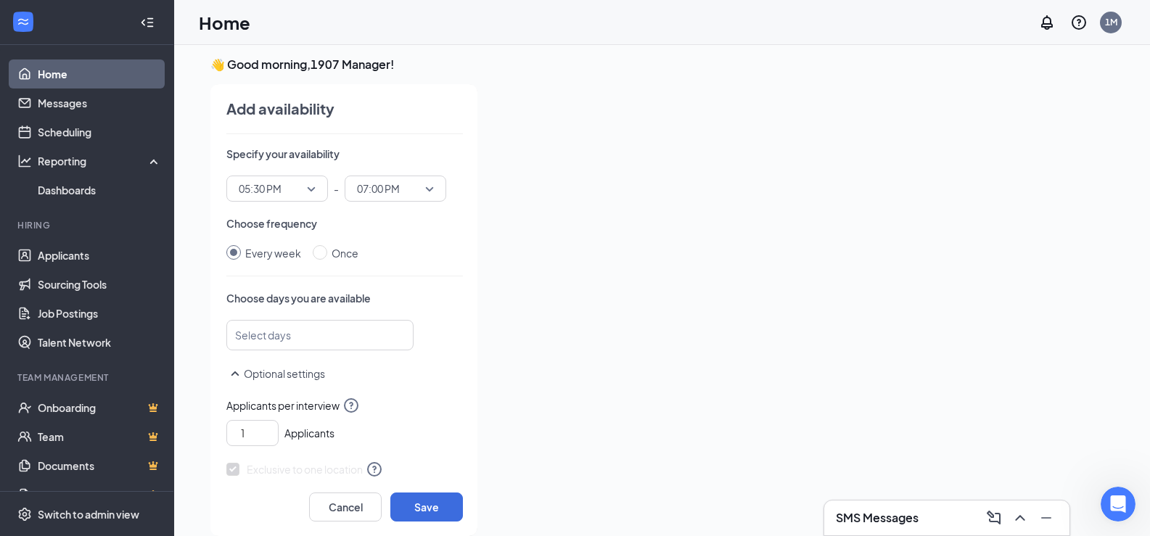
click at [274, 336] on div at bounding box center [313, 335] width 149 height 23
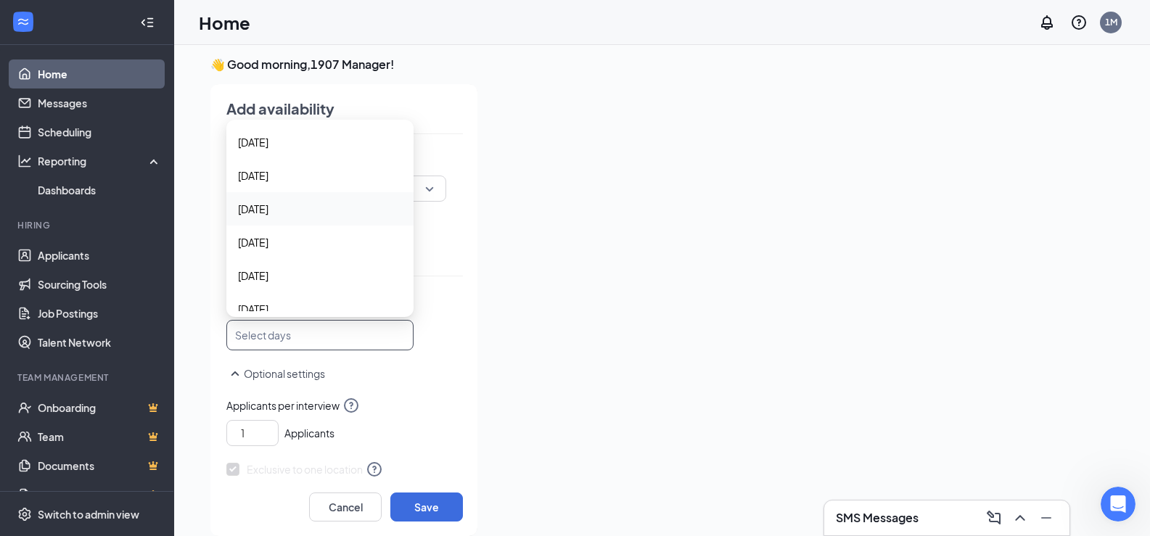
click at [269, 210] on span "Tuesday" at bounding box center [253, 209] width 30 height 16
click at [268, 245] on span "Wednesday" at bounding box center [253, 244] width 30 height 16
click at [265, 277] on span "Thursday" at bounding box center [253, 279] width 30 height 16
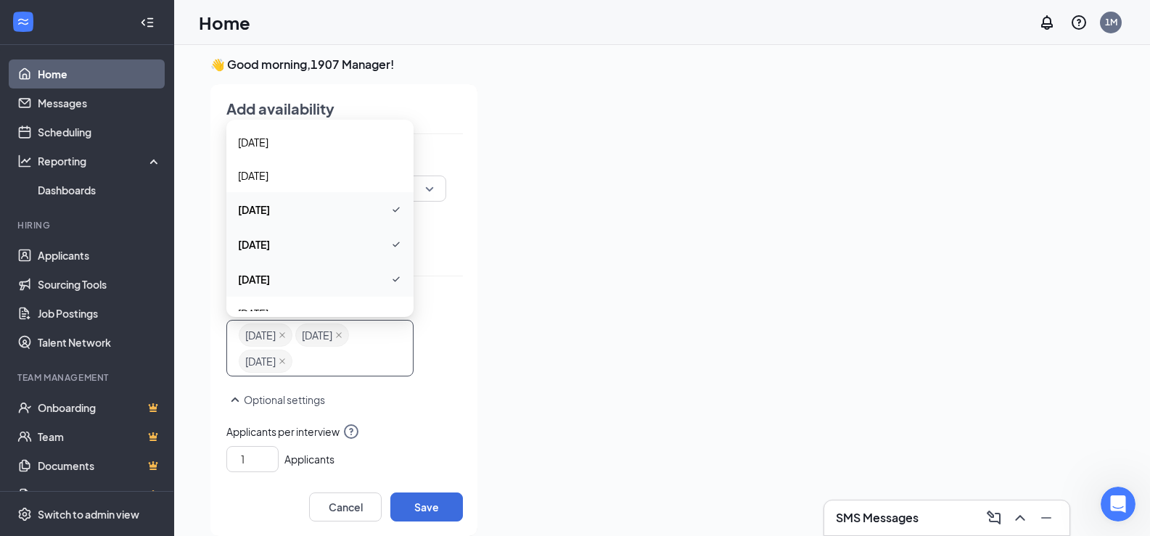
scroll to position [52, 0]
click at [265, 263] on span "Friday" at bounding box center [253, 261] width 30 height 16
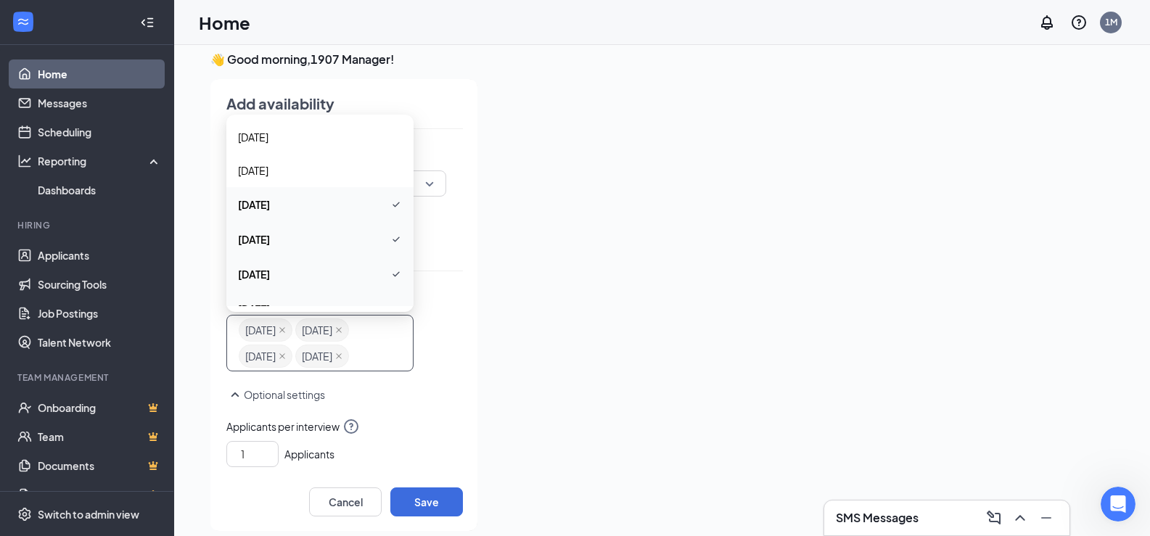
scroll to position [30, 0]
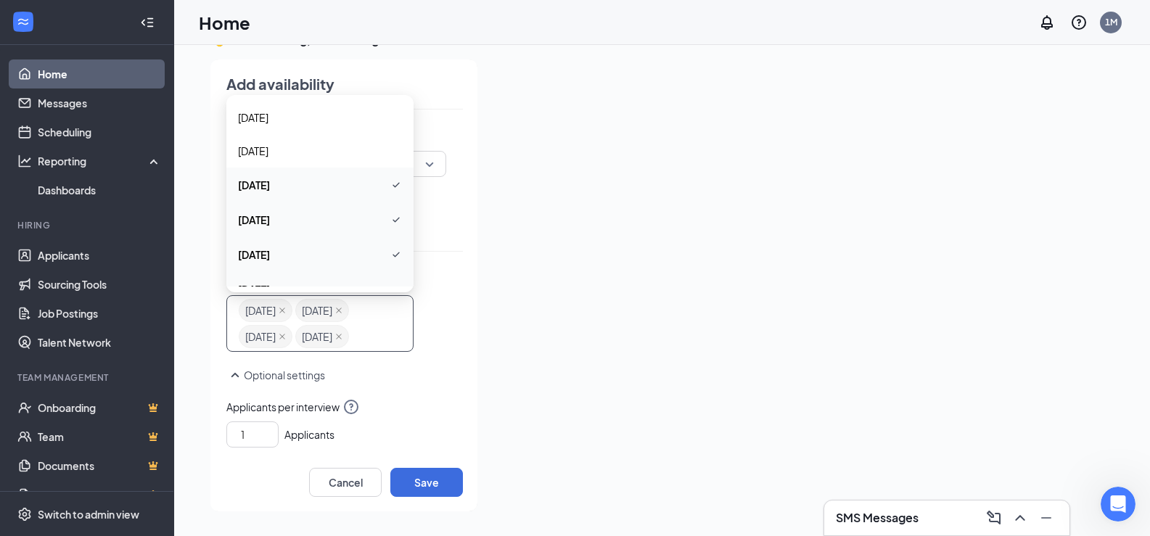
click at [314, 384] on button "Optional settings" at bounding box center [275, 375] width 99 height 17
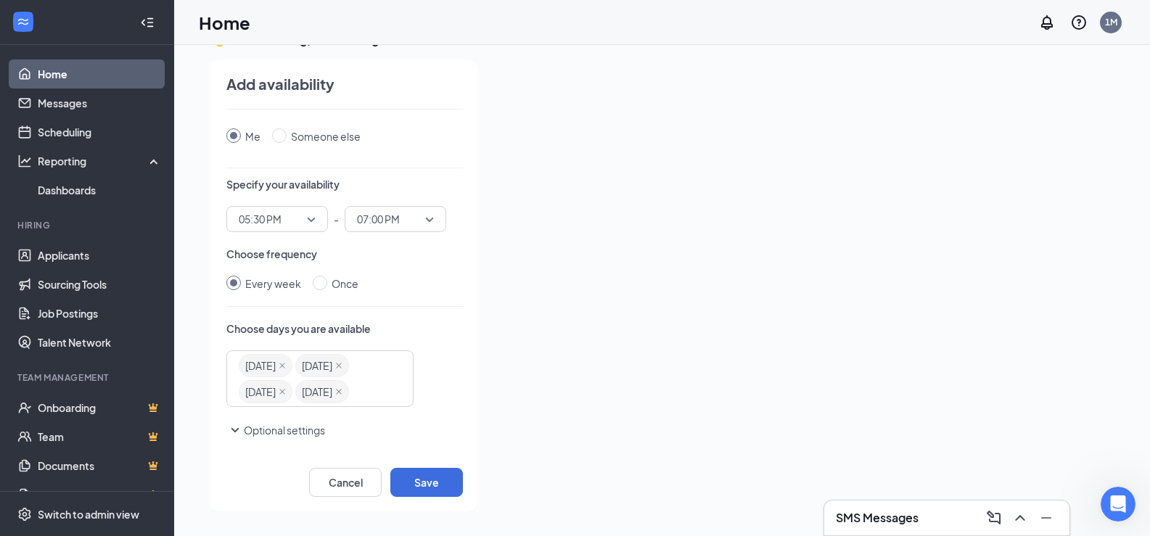
scroll to position [44, 0]
click at [302, 431] on button "Optional settings" at bounding box center [275, 430] width 99 height 17
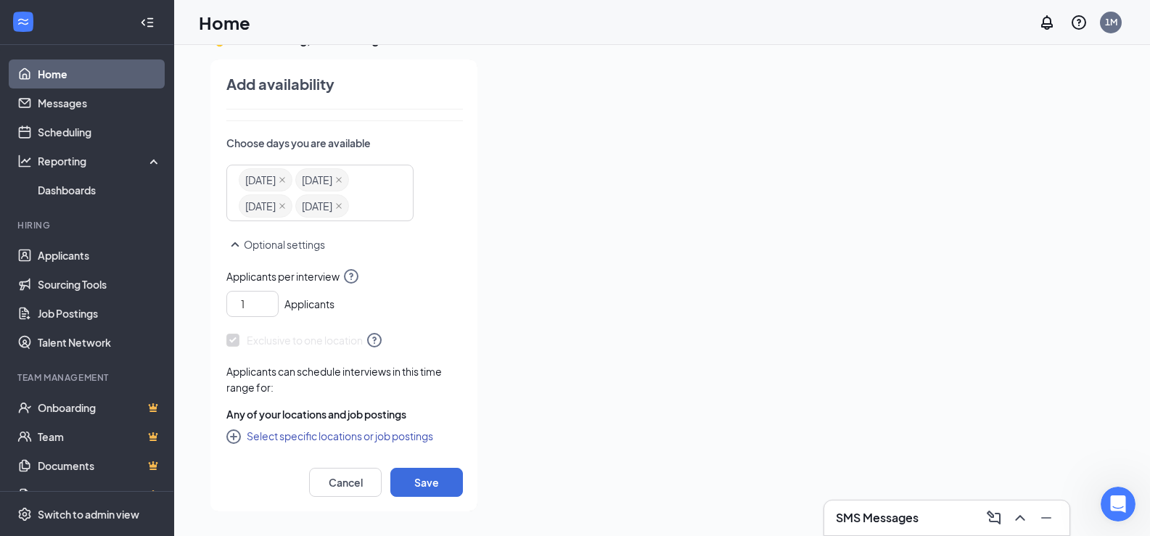
scroll to position [229, 0]
click at [231, 436] on icon "CirclePlus" at bounding box center [234, 438] width 17 height 17
checkbox input "true"
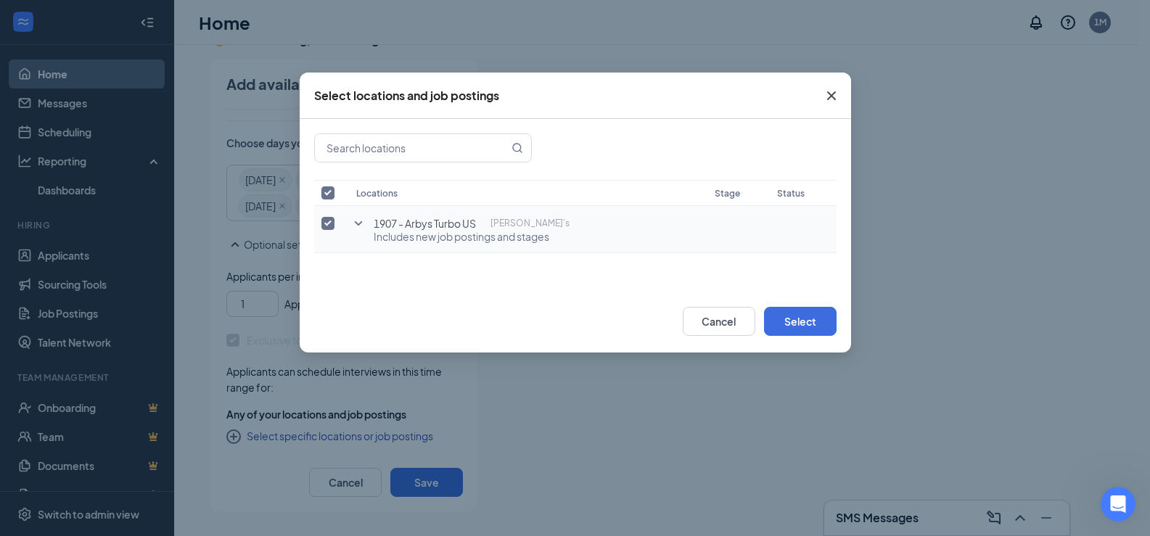
click at [443, 229] on span "1907 - Arbys Turbo US" at bounding box center [425, 223] width 102 height 15
click at [811, 319] on button "Select" at bounding box center [800, 321] width 73 height 29
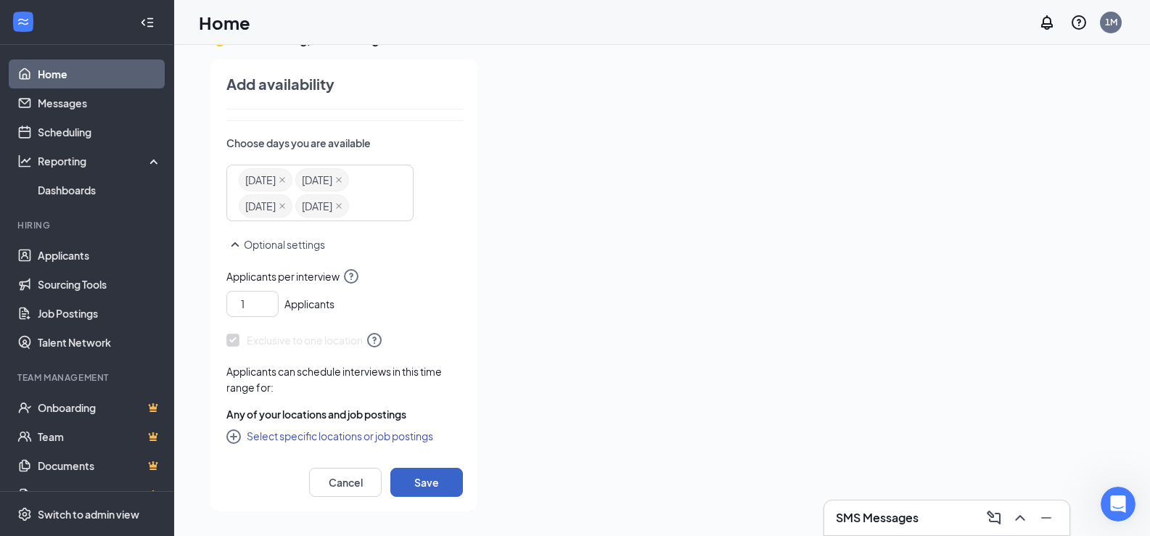
click at [434, 487] on button "Save" at bounding box center [426, 482] width 73 height 29
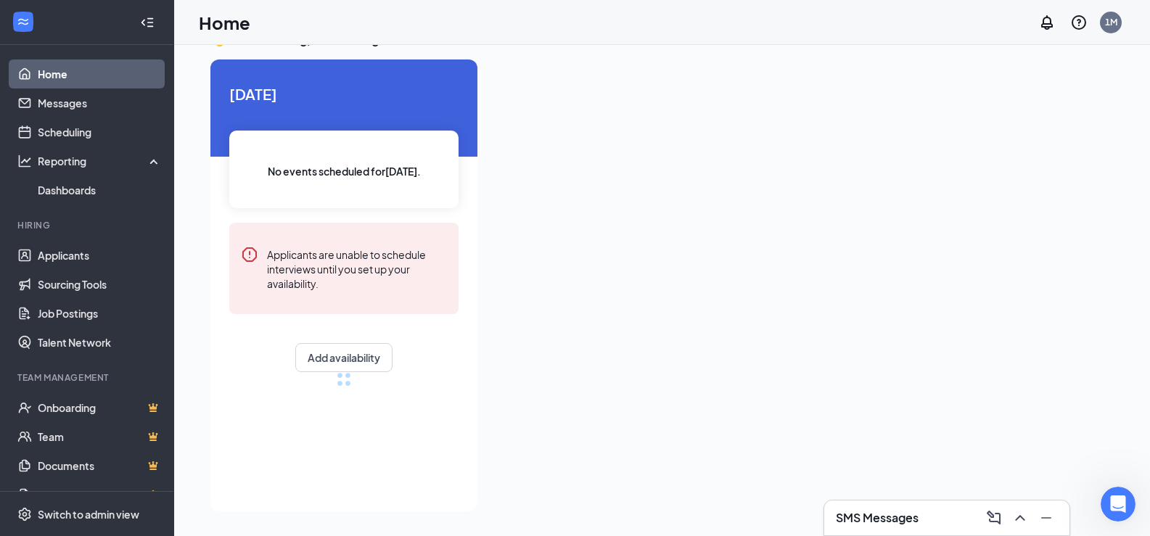
radio input "false"
radio input "true"
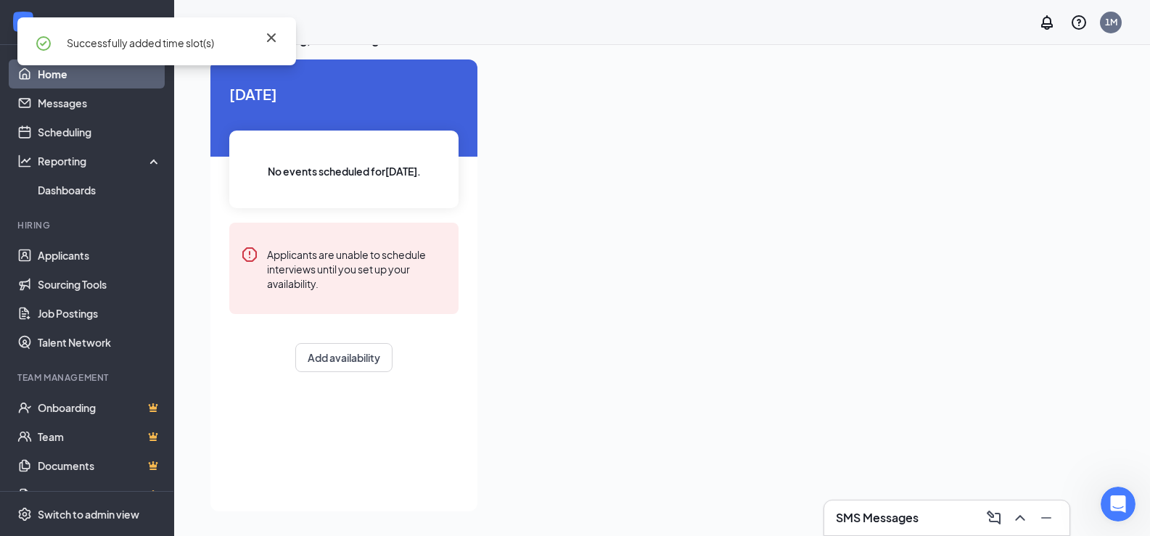
click at [277, 37] on icon "Cross" at bounding box center [271, 37] width 17 height 17
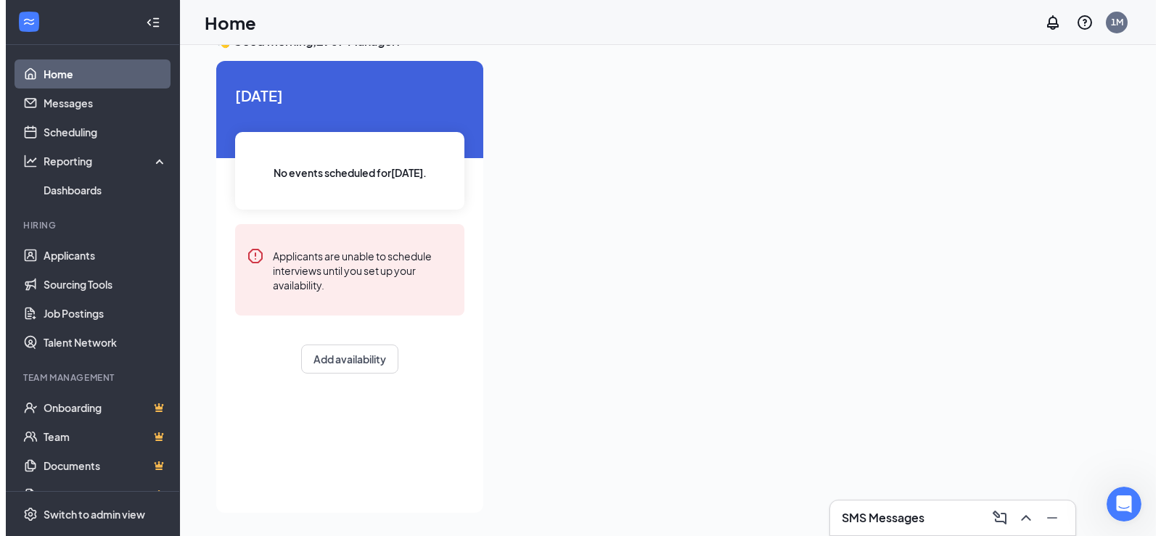
scroll to position [0, 0]
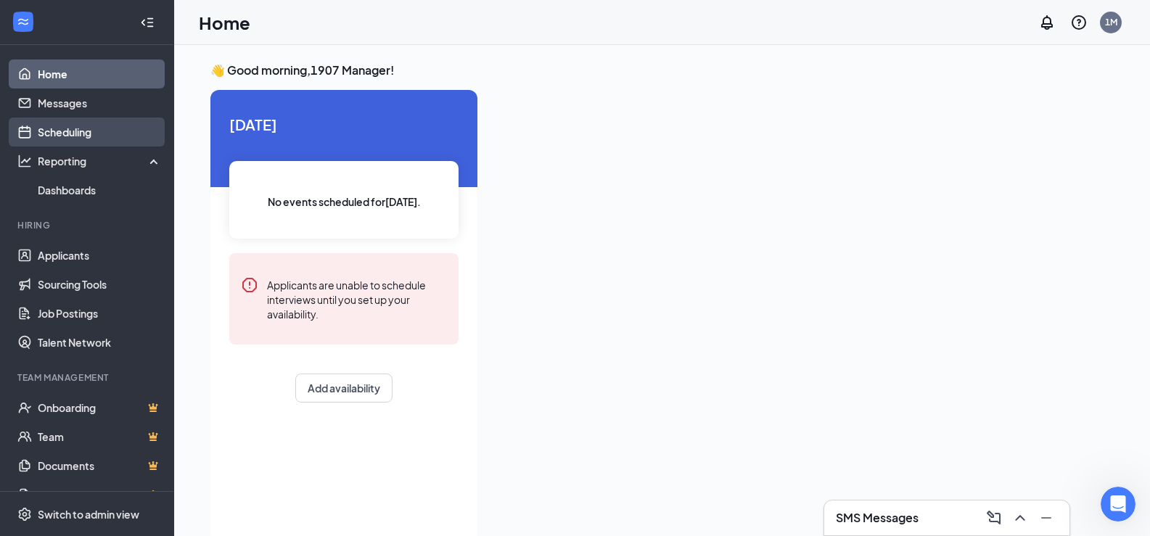
click at [59, 134] on link "Scheduling" at bounding box center [100, 132] width 124 height 29
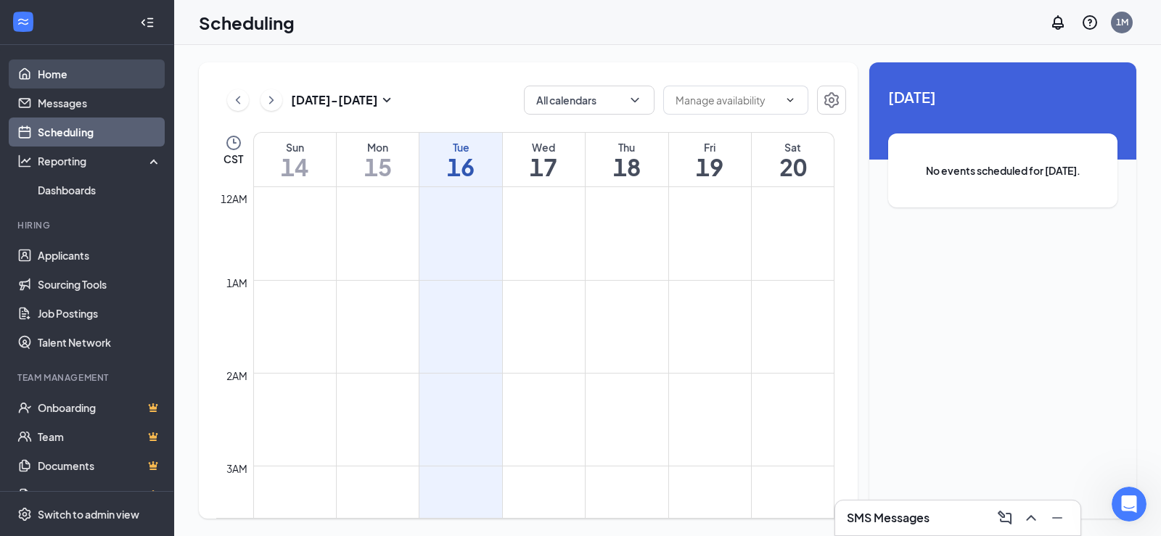
click at [47, 70] on link "Home" at bounding box center [100, 74] width 124 height 29
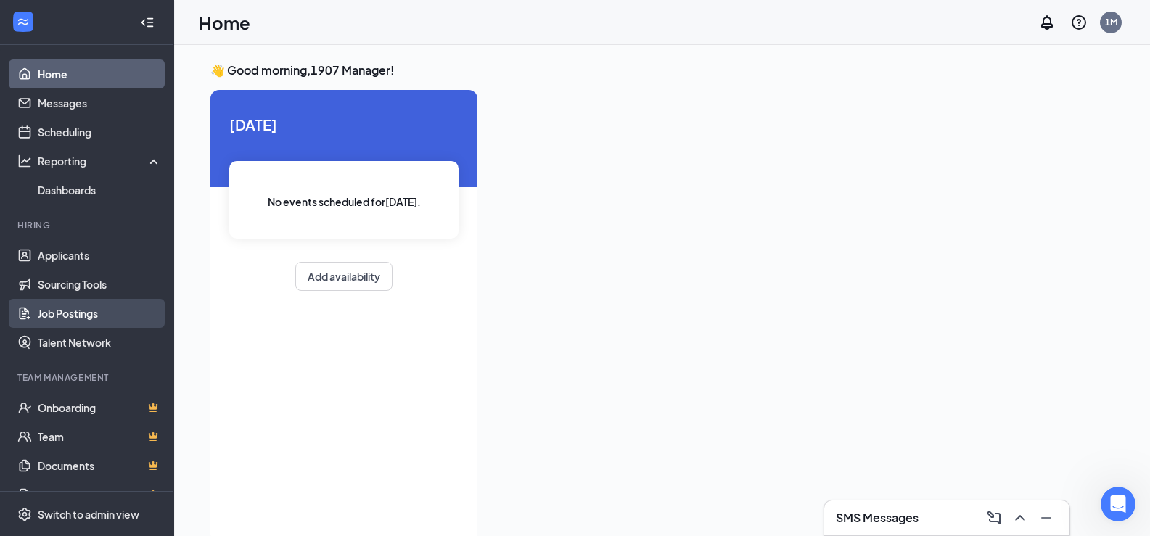
click at [65, 317] on link "Job Postings" at bounding box center [100, 313] width 124 height 29
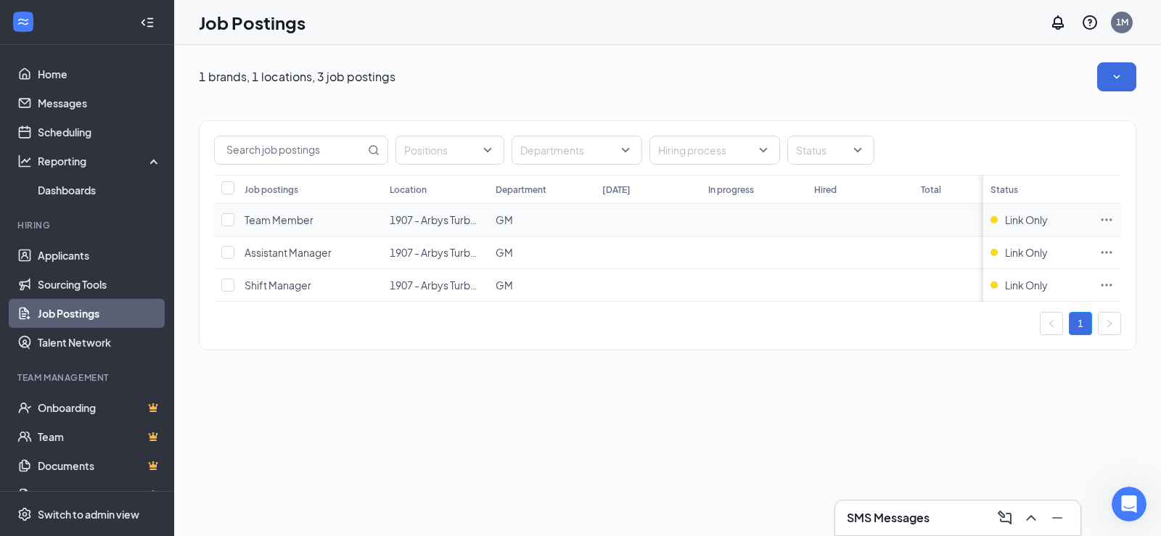
click at [306, 219] on span "Team Member" at bounding box center [279, 219] width 69 height 13
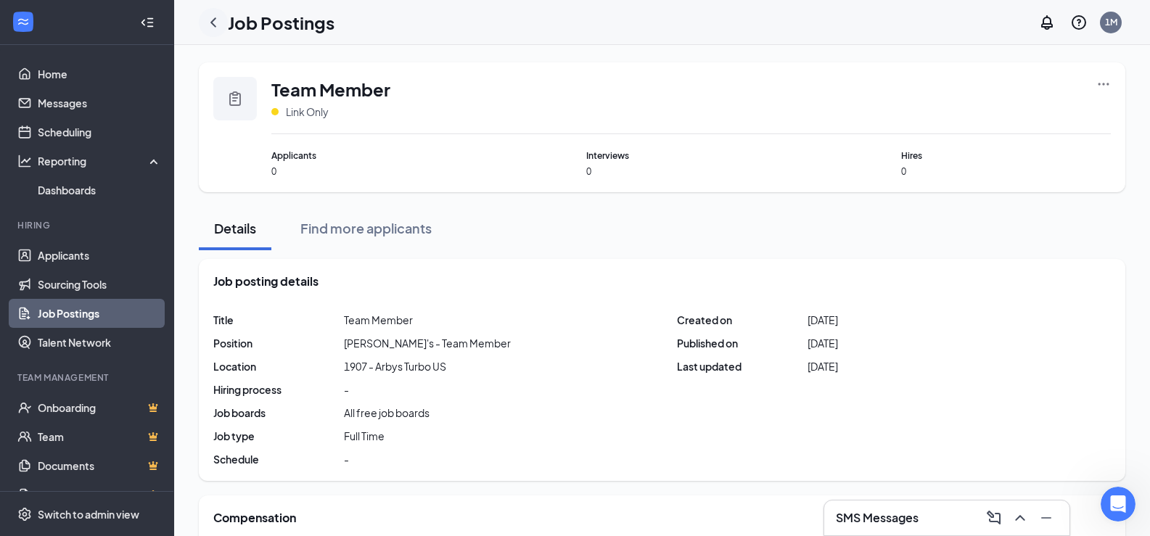
click at [217, 20] on icon "ChevronLeft" at bounding box center [213, 22] width 17 height 17
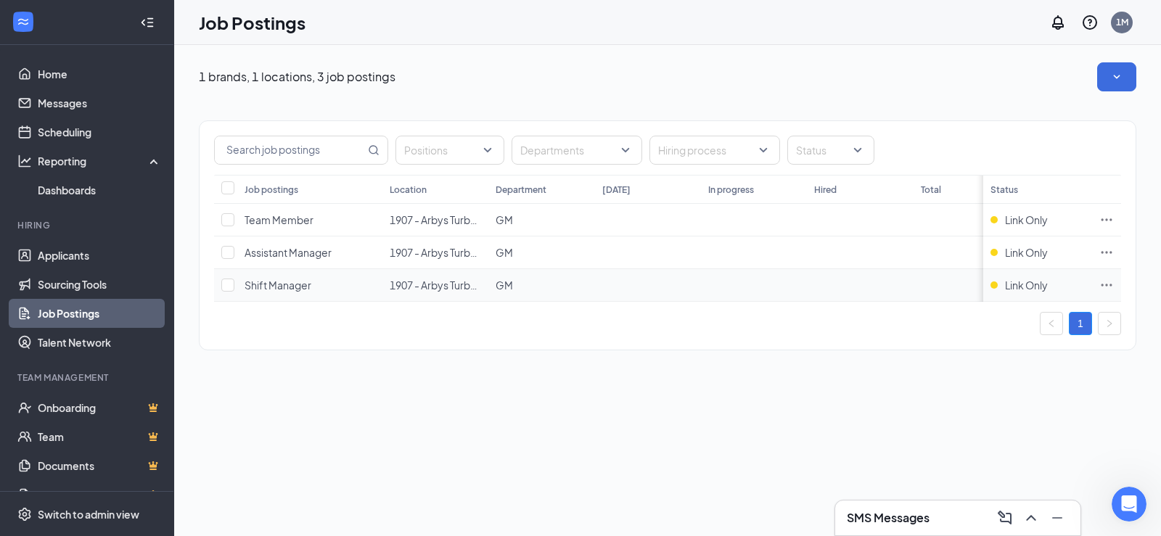
click at [292, 287] on span "Shift Manager" at bounding box center [278, 285] width 67 height 13
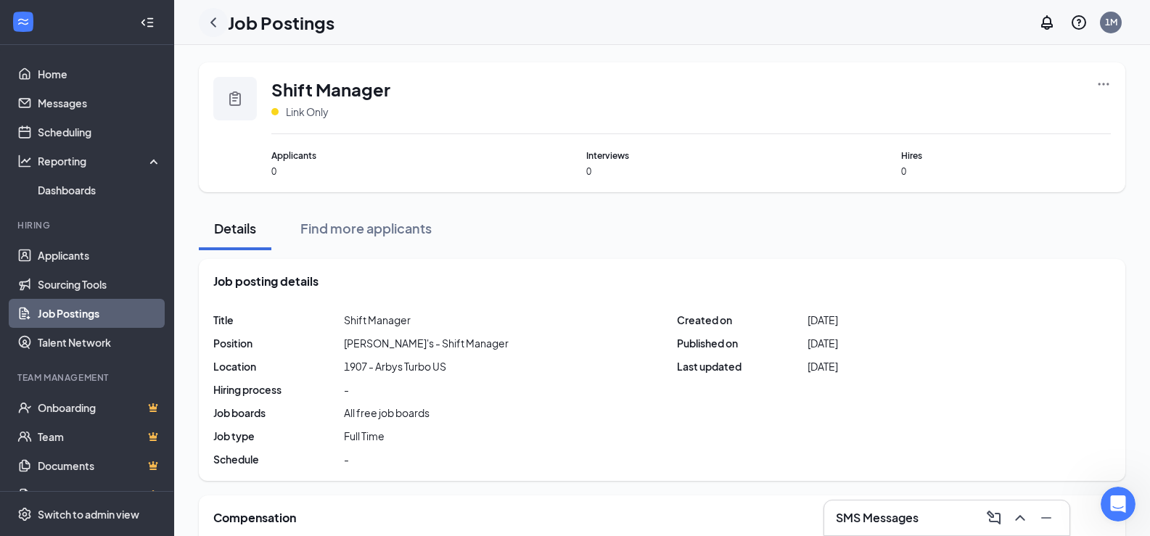
click at [216, 23] on icon "ChevronLeft" at bounding box center [213, 22] width 17 height 17
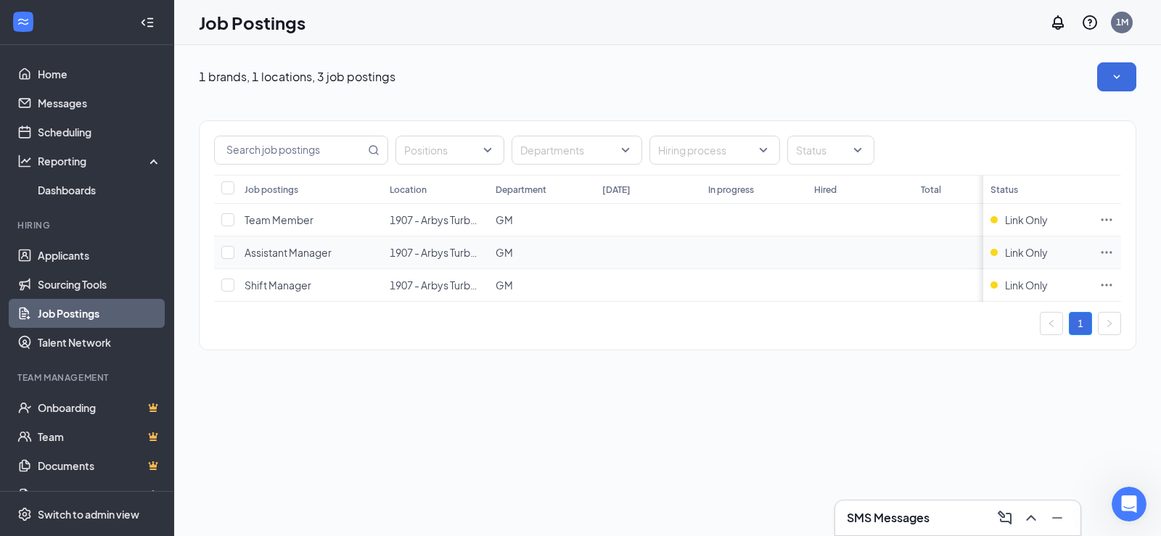
click at [313, 255] on span "Assistant Manager" at bounding box center [288, 252] width 87 height 13
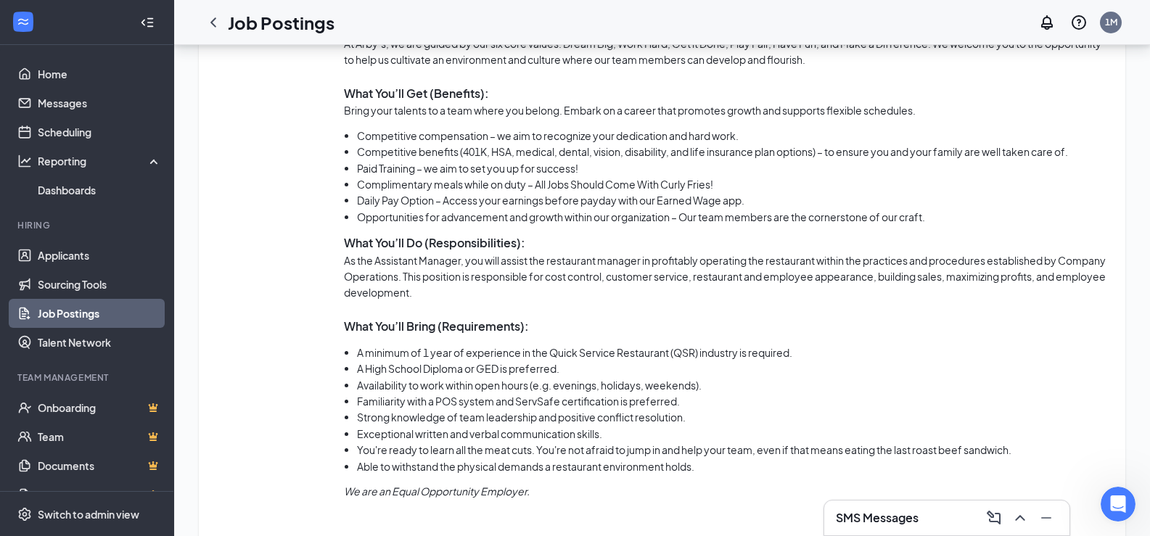
scroll to position [753, 0]
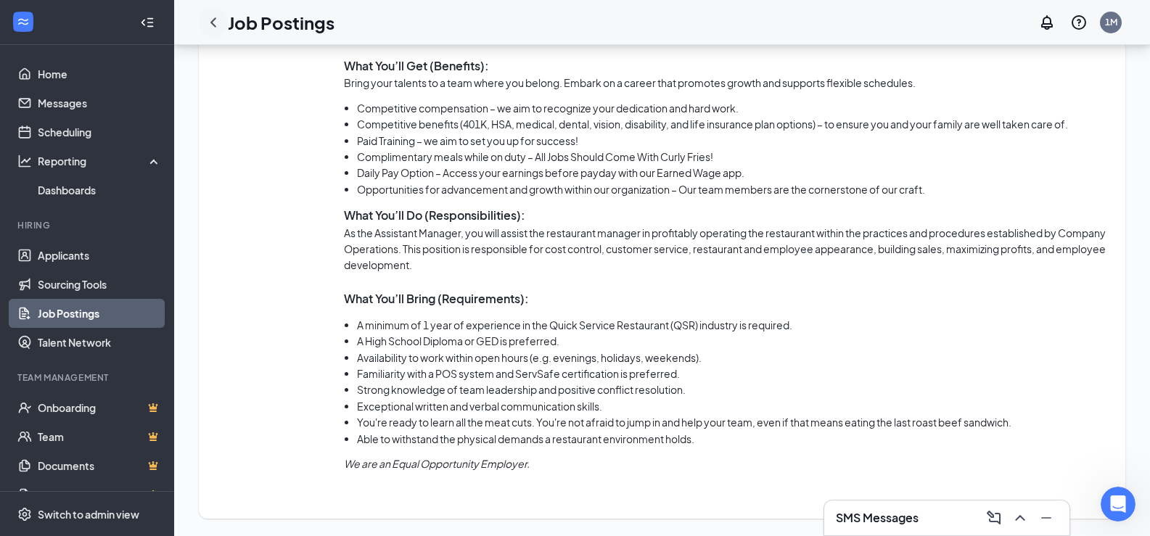
click at [213, 21] on icon "ChevronLeft" at bounding box center [213, 21] width 6 height 9
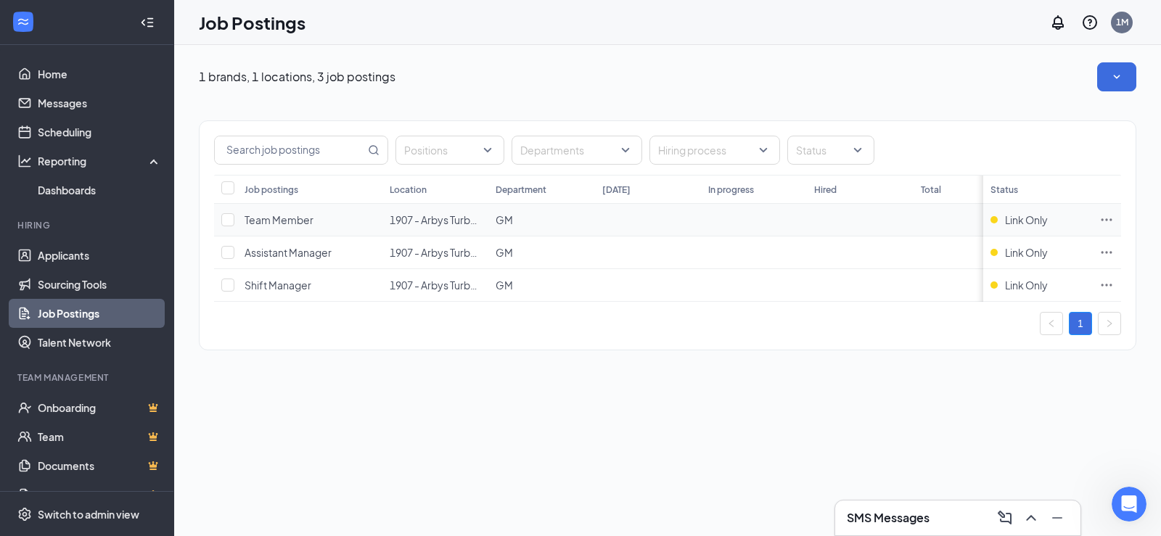
click at [275, 216] on span "Team Member" at bounding box center [279, 219] width 69 height 13
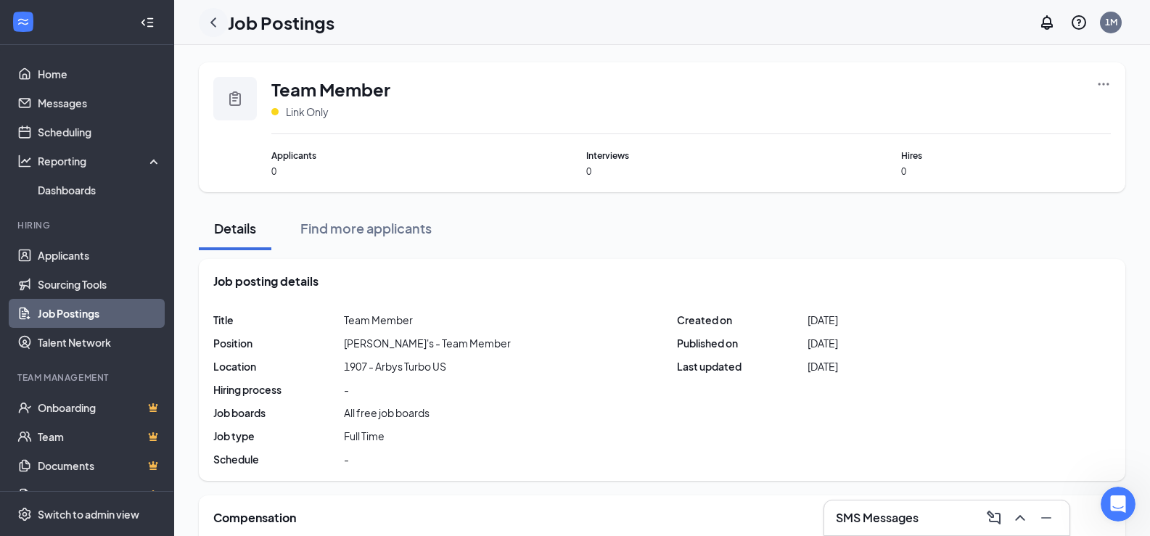
click at [207, 29] on icon "ChevronLeft" at bounding box center [213, 22] width 17 height 17
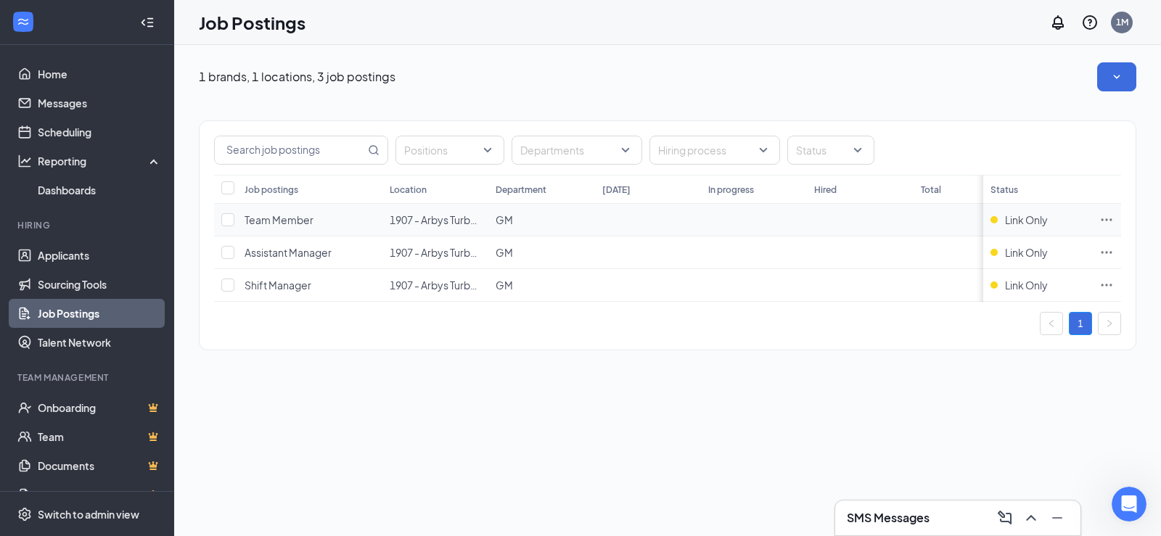
click at [1105, 220] on icon "Ellipses" at bounding box center [1107, 220] width 15 height 15
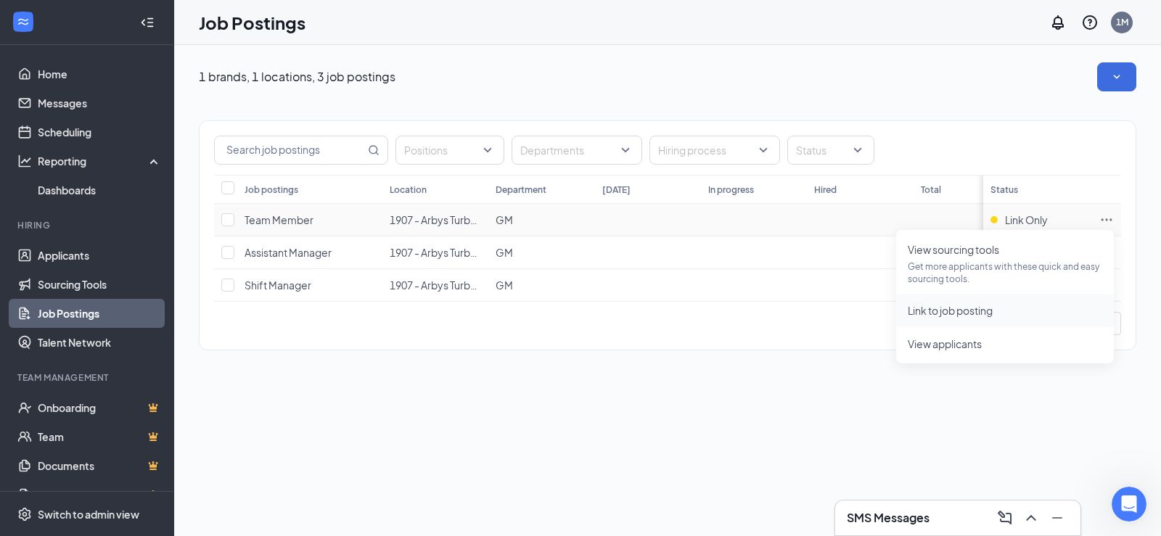
click at [973, 311] on span "Link to job posting" at bounding box center [950, 310] width 85 height 13
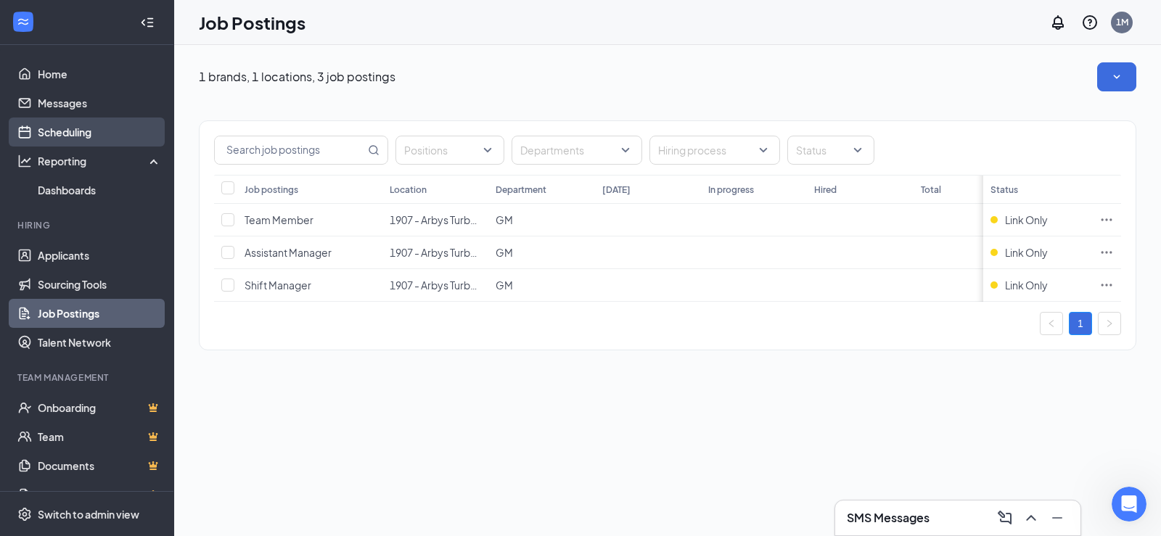
click at [68, 118] on link "Scheduling" at bounding box center [100, 132] width 124 height 29
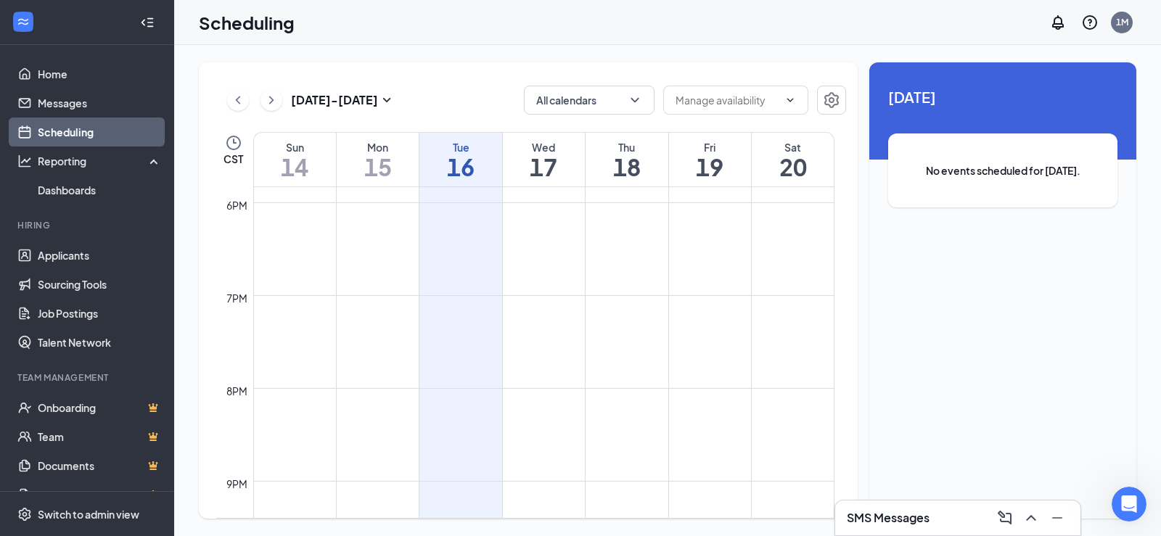
scroll to position [1899, 0]
click at [734, 110] on span at bounding box center [735, 100] width 145 height 29
click at [741, 99] on input "text" at bounding box center [727, 100] width 103 height 16
click at [758, 131] on div "Delete all availability" at bounding box center [734, 128] width 95 height 16
type input "Delete all availability"
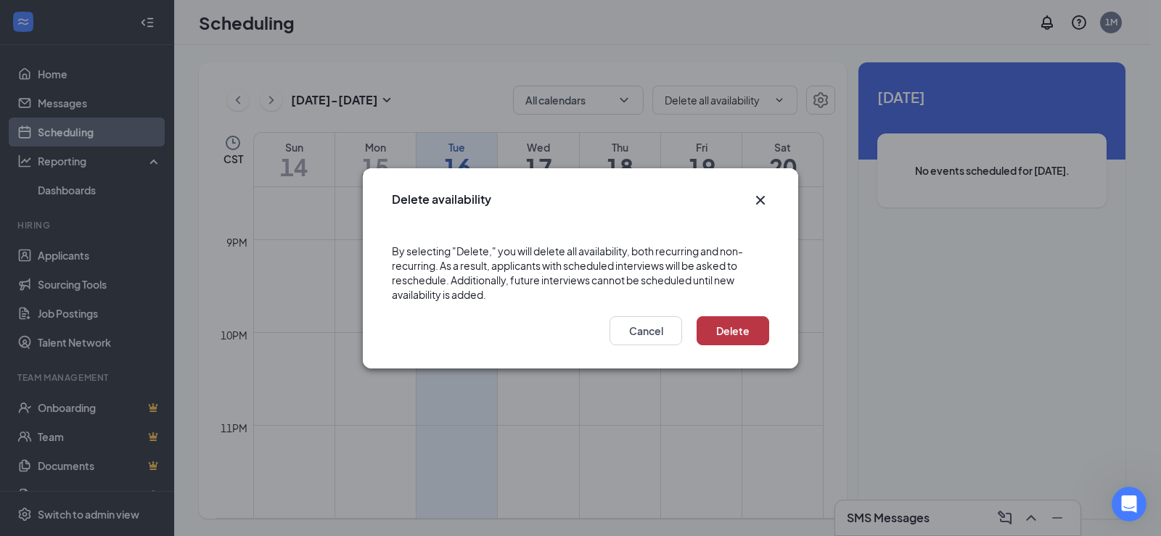
click at [721, 328] on button "Delete" at bounding box center [733, 330] width 73 height 29
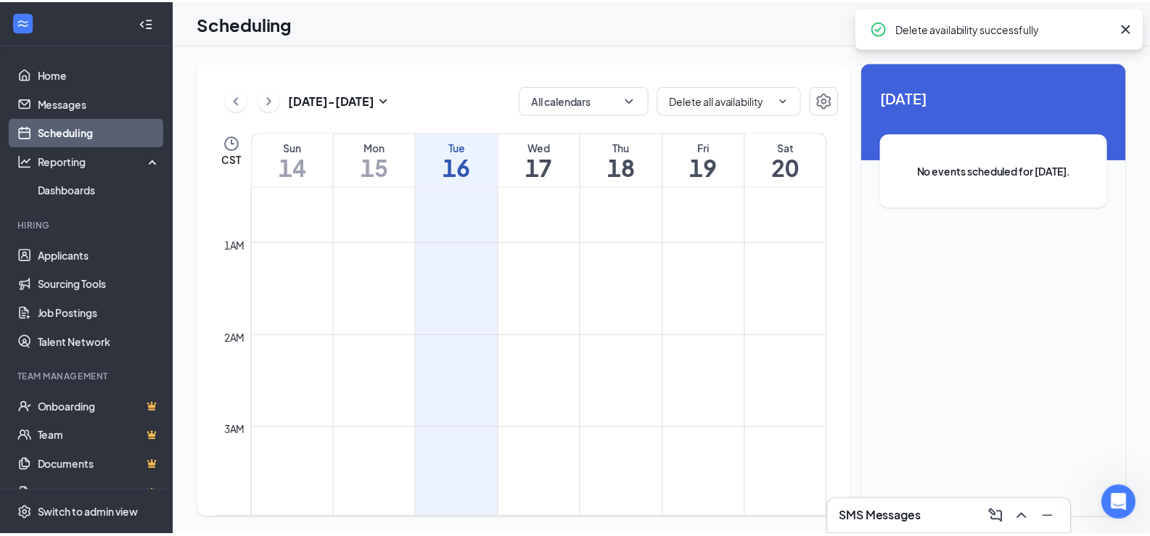
scroll to position [0, 0]
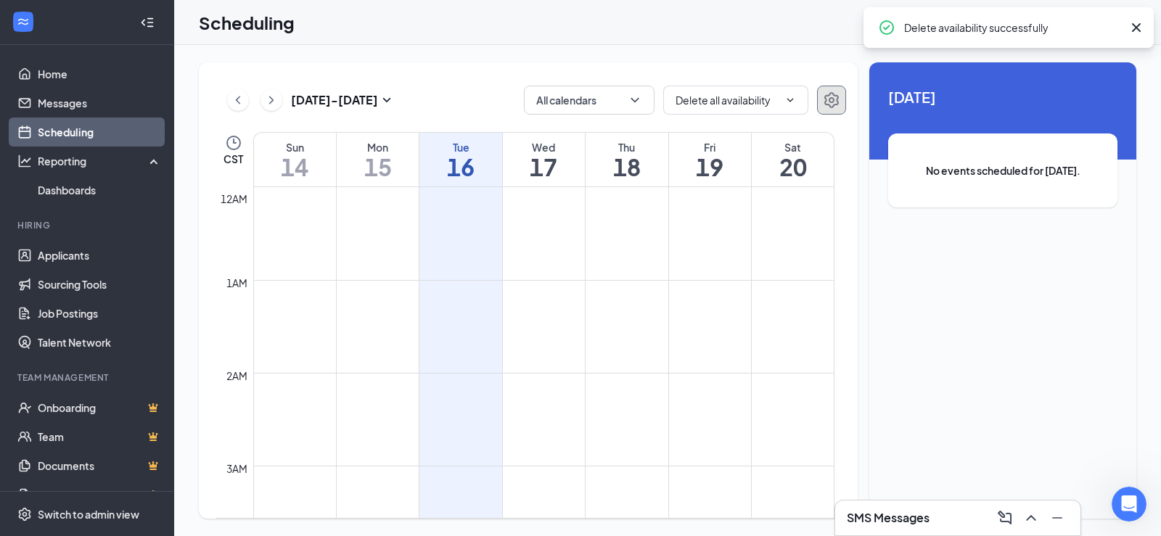
click at [830, 102] on icon "Settings" at bounding box center [831, 100] width 15 height 16
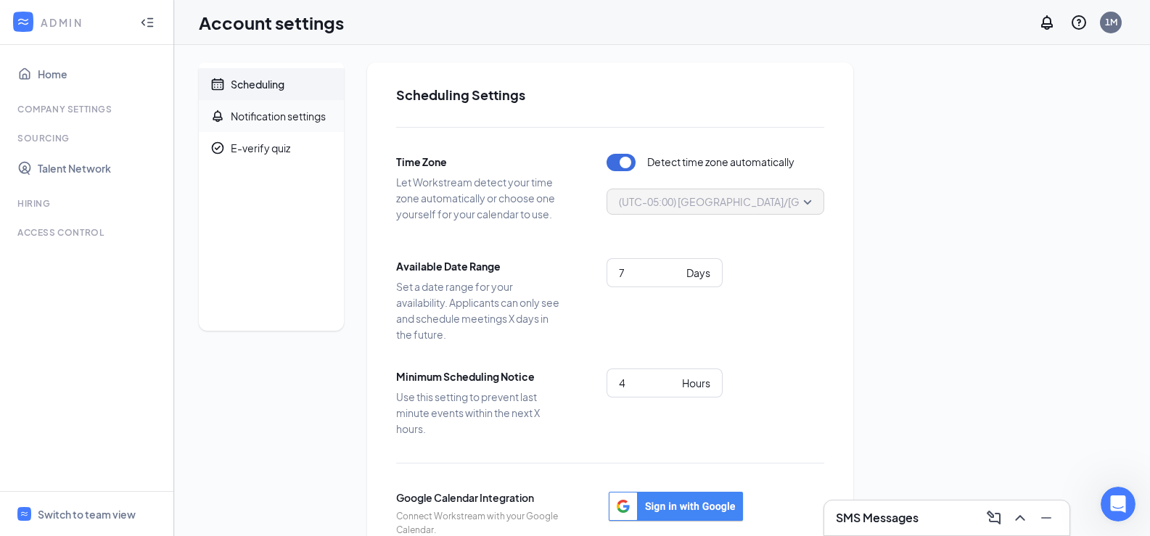
click at [283, 118] on div "Notification settings" at bounding box center [278, 116] width 95 height 15
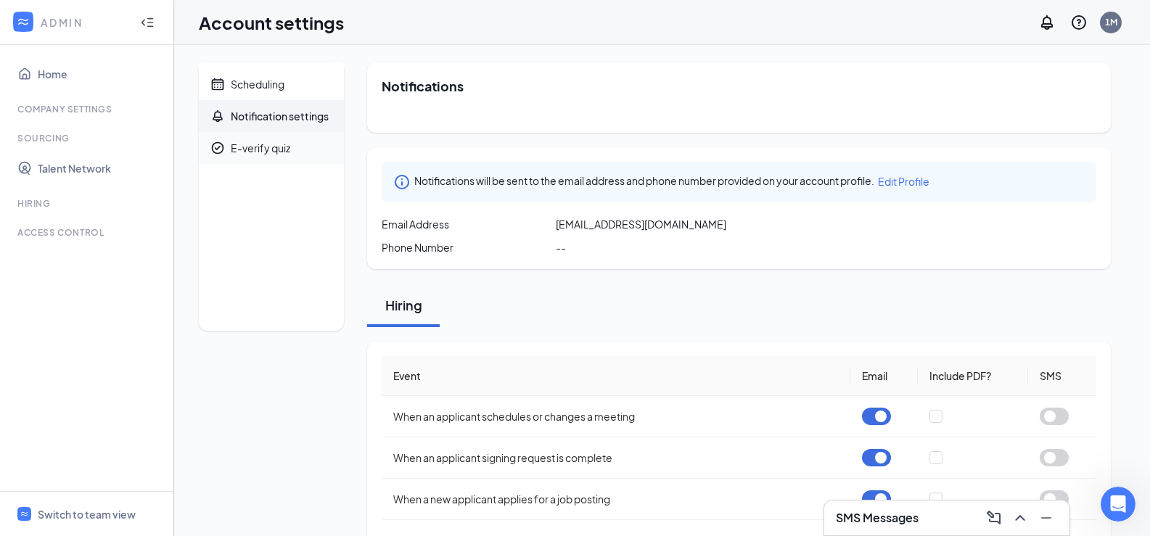
click at [287, 150] on div "E-verify quiz" at bounding box center [261, 148] width 60 height 15
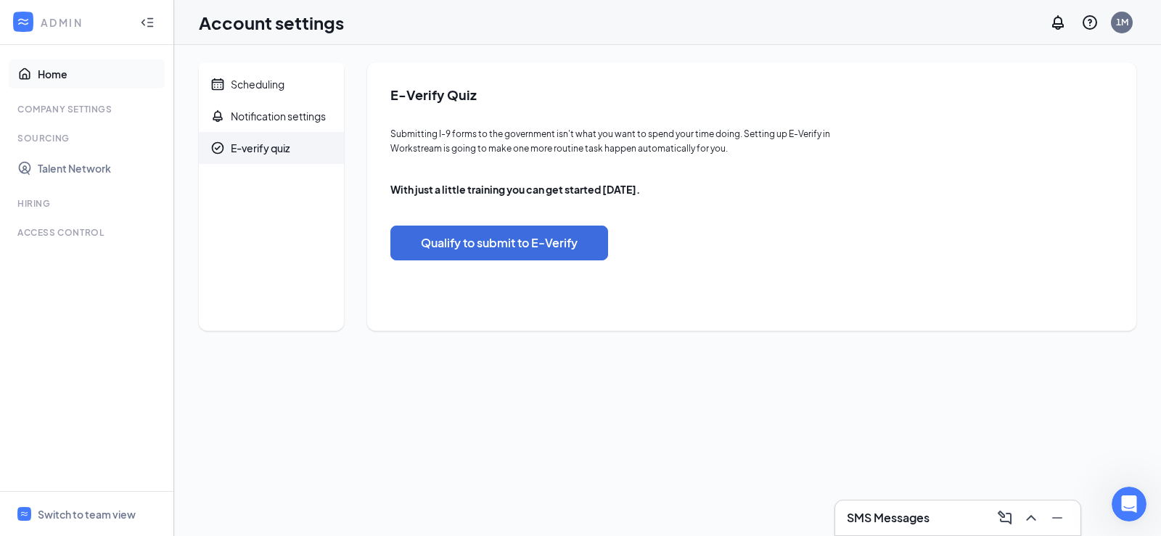
click at [52, 83] on link "Home" at bounding box center [100, 74] width 124 height 29
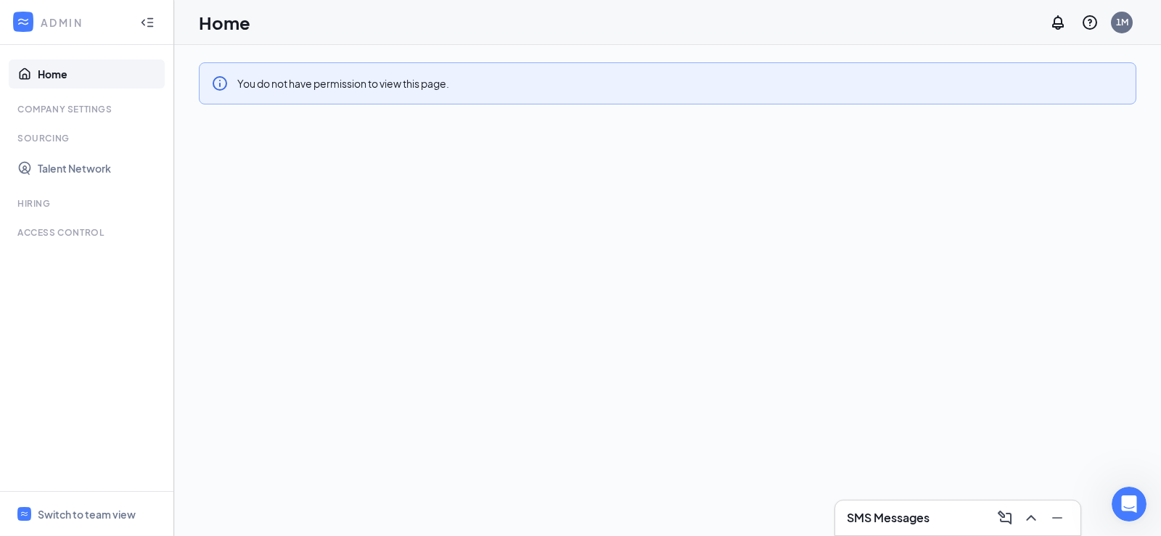
click at [52, 20] on div "ADMIN" at bounding box center [84, 22] width 86 height 15
click at [23, 25] on icon "WorkstreamLogo" at bounding box center [23, 22] width 15 height 15
click at [49, 112] on div "Company Settings" at bounding box center [88, 109] width 142 height 12
click at [46, 136] on div "Sourcing" at bounding box center [88, 138] width 142 height 12
click at [46, 173] on link "Talent Network" at bounding box center [100, 168] width 124 height 29
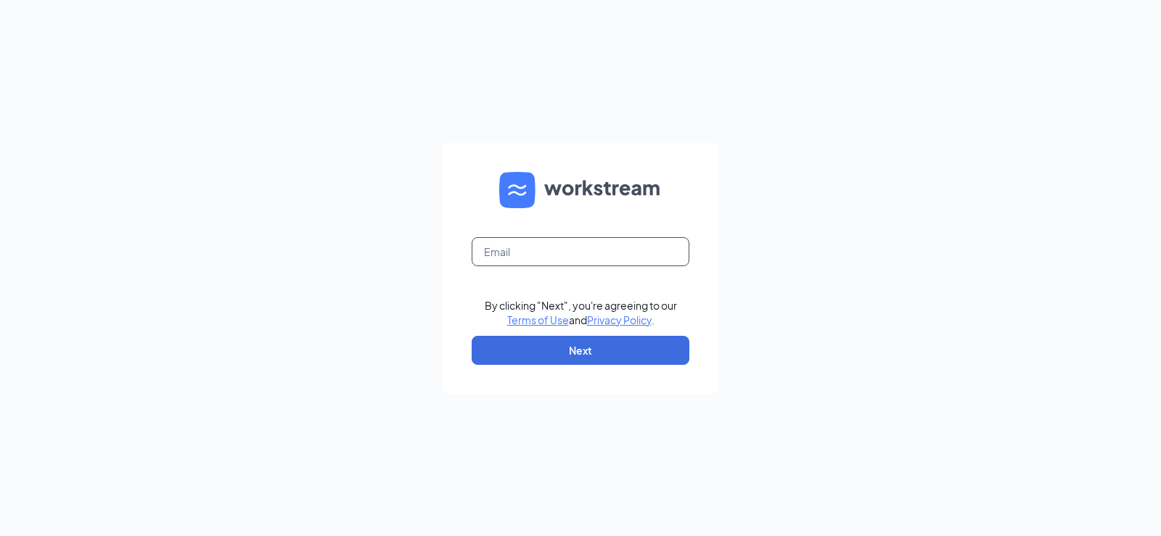
click at [515, 256] on input "text" at bounding box center [581, 251] width 218 height 29
type input "1907@arbys-store.com"
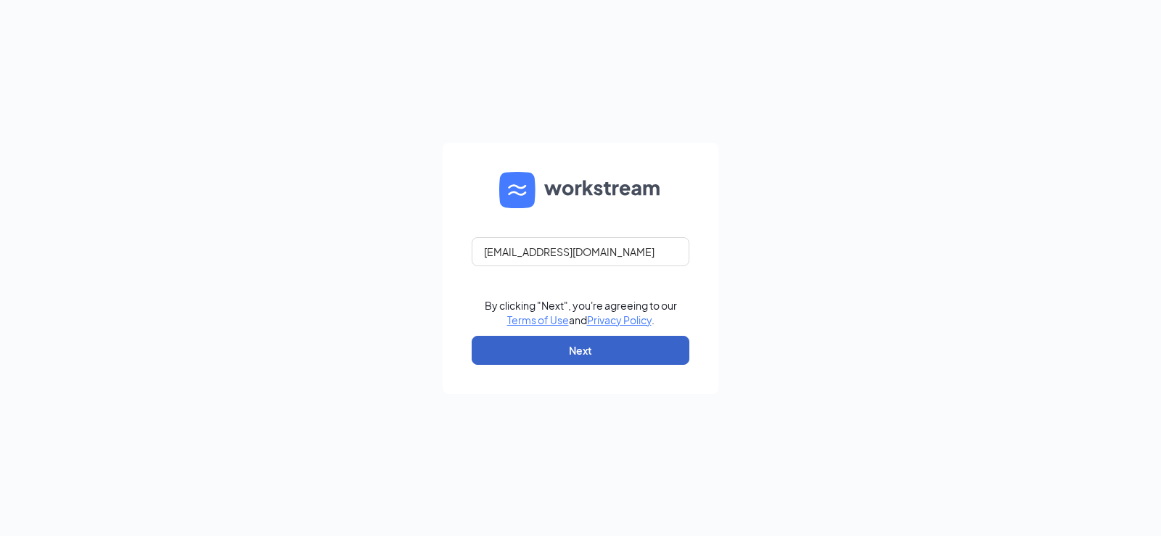
click at [570, 353] on button "Next" at bounding box center [581, 350] width 218 height 29
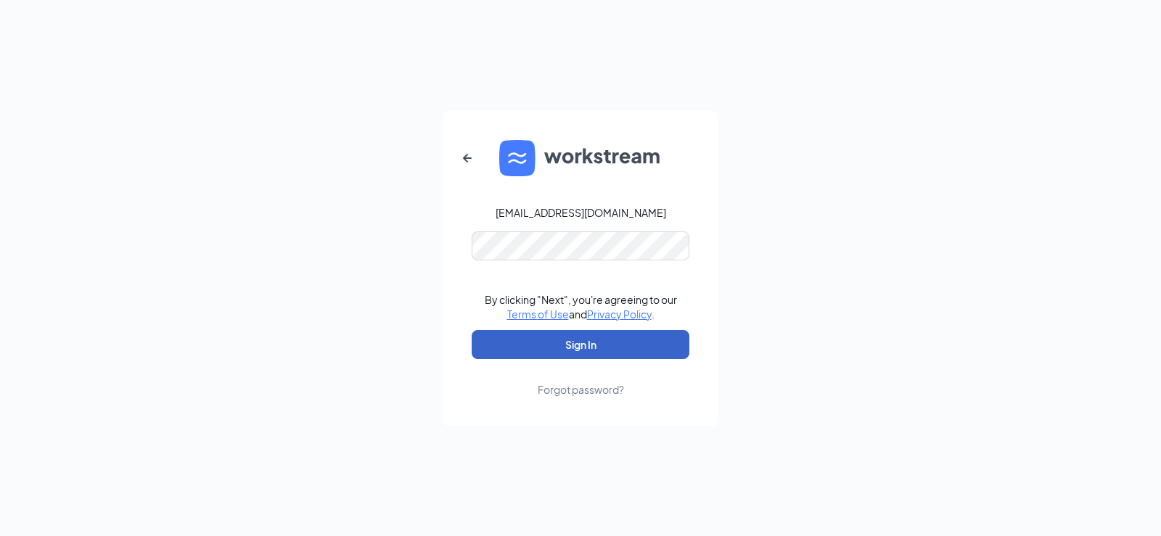
click at [569, 343] on button "Sign In" at bounding box center [581, 344] width 218 height 29
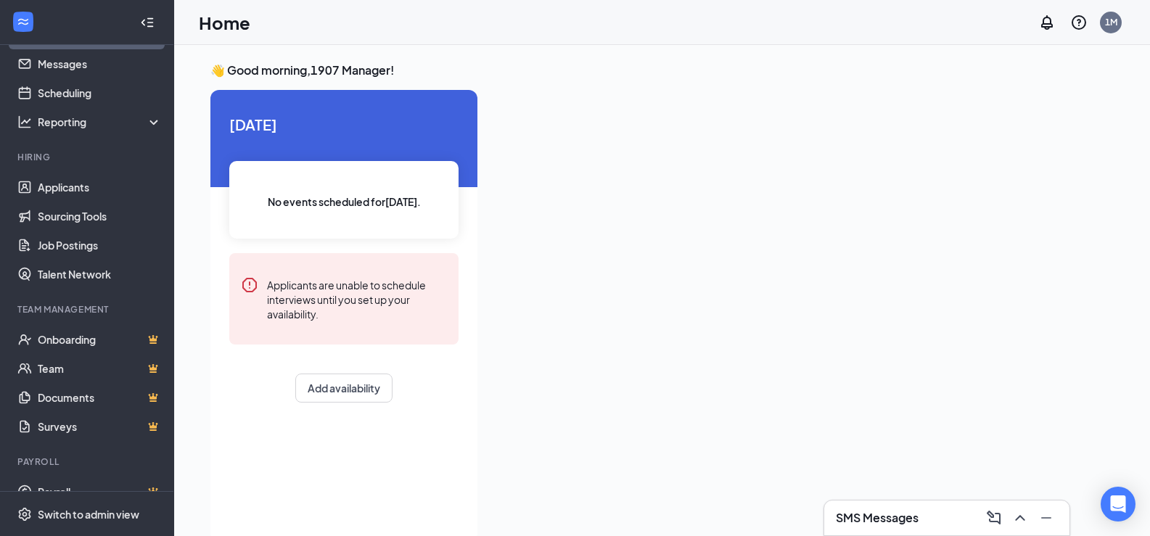
scroll to position [60, 0]
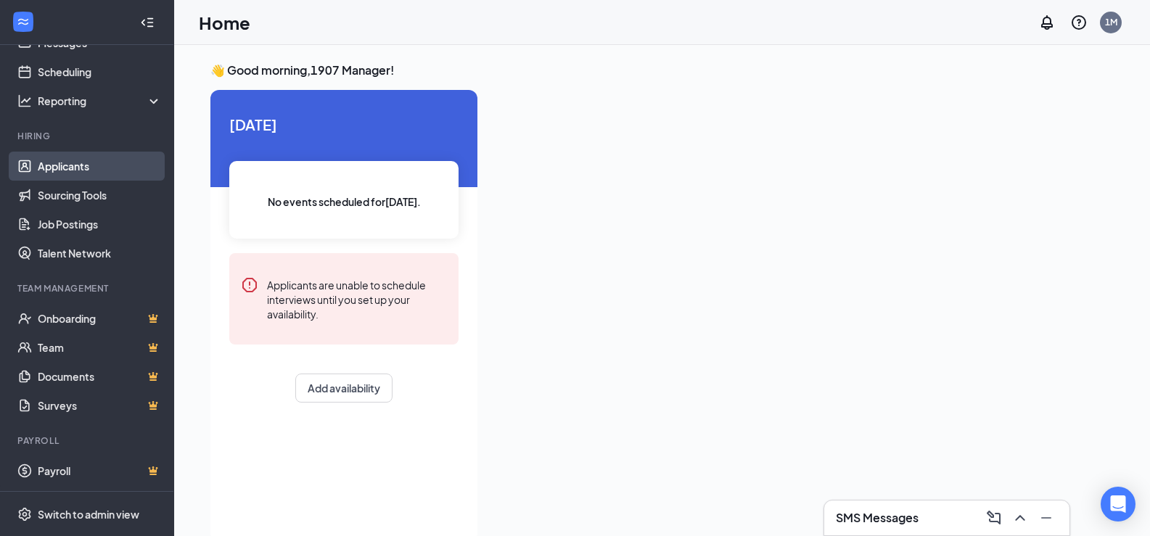
click at [81, 165] on link "Applicants" at bounding box center [100, 166] width 124 height 29
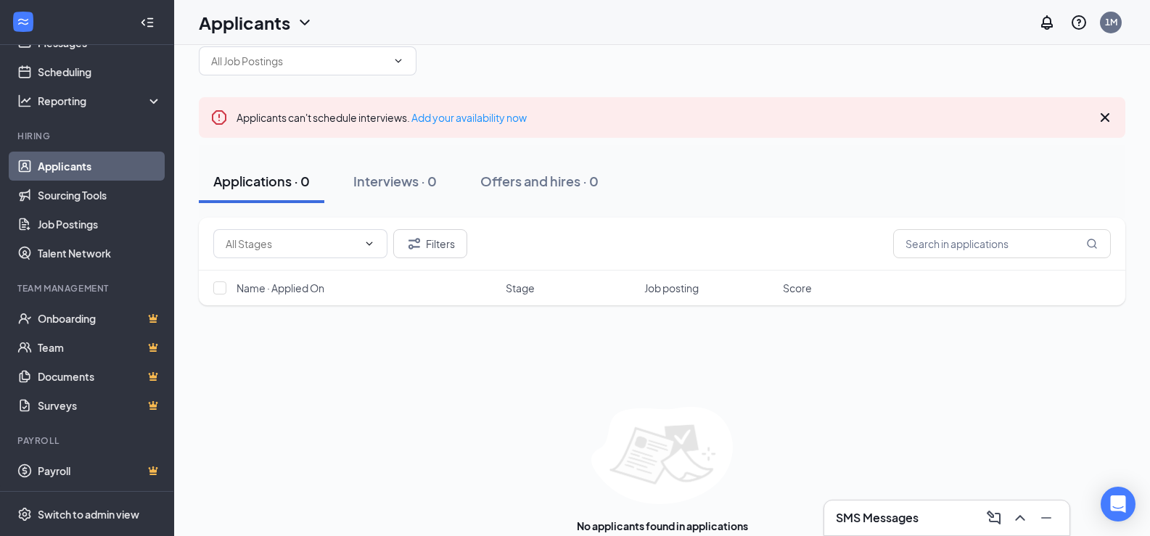
scroll to position [60, 0]
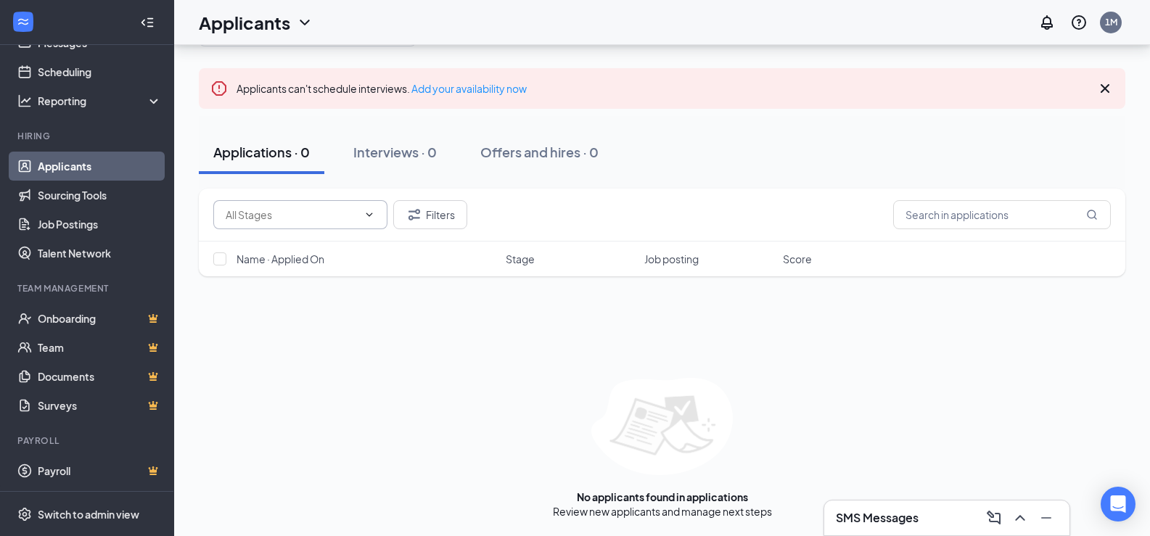
click at [344, 218] on input "text" at bounding box center [292, 215] width 132 height 16
click at [449, 213] on button "Filters" at bounding box center [430, 214] width 74 height 29
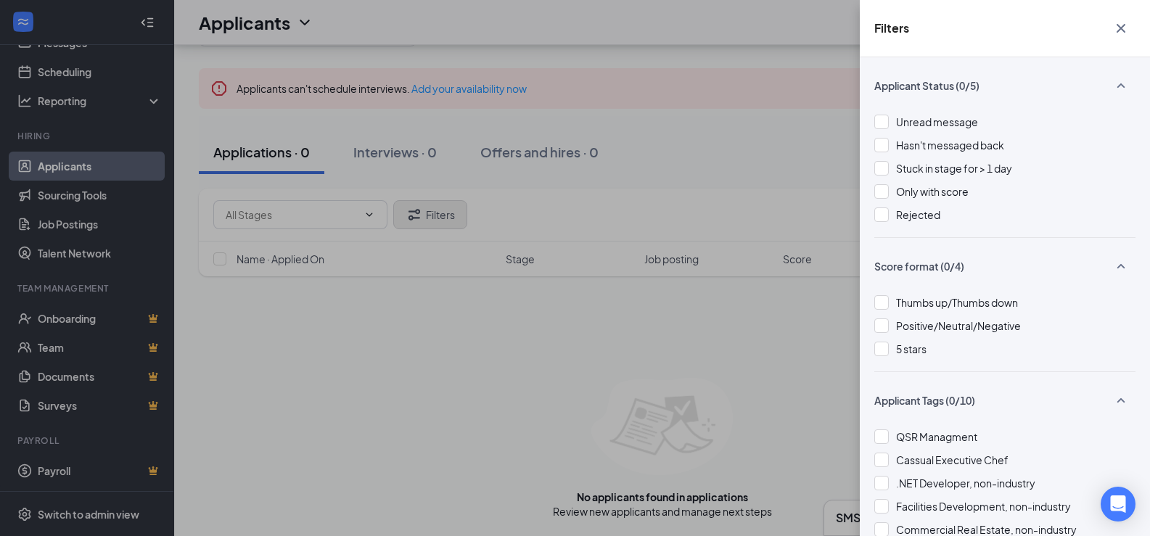
click at [449, 213] on div "Filters Applicant Status (0/5) Unread message Hasn't messaged back Stuck in sta…" at bounding box center [575, 268] width 1150 height 536
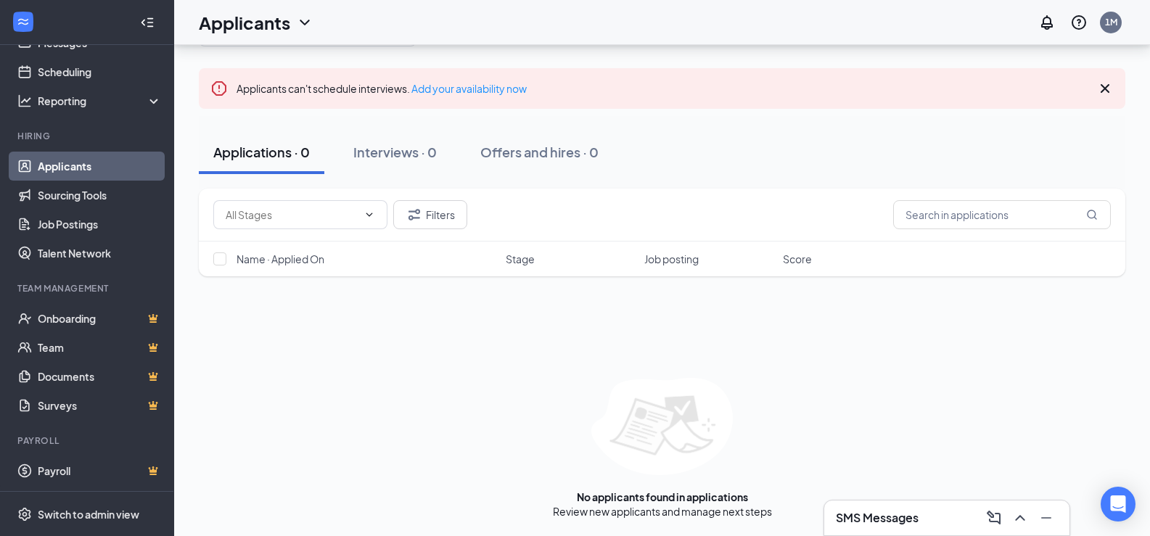
click at [409, 359] on div "No options Filters Name · Applied On Stage Job posting Score No applicants foun…" at bounding box center [662, 354] width 927 height 330
click at [408, 155] on div "Interviews · 0" at bounding box center [394, 152] width 83 height 18
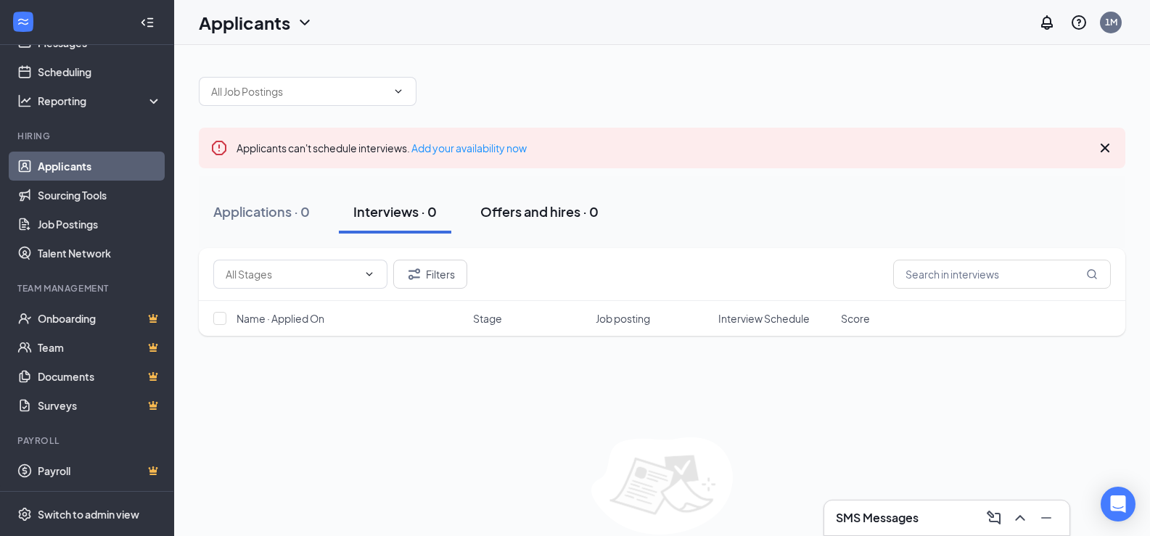
click at [512, 216] on div "Offers and hires · 0" at bounding box center [539, 211] width 118 height 18
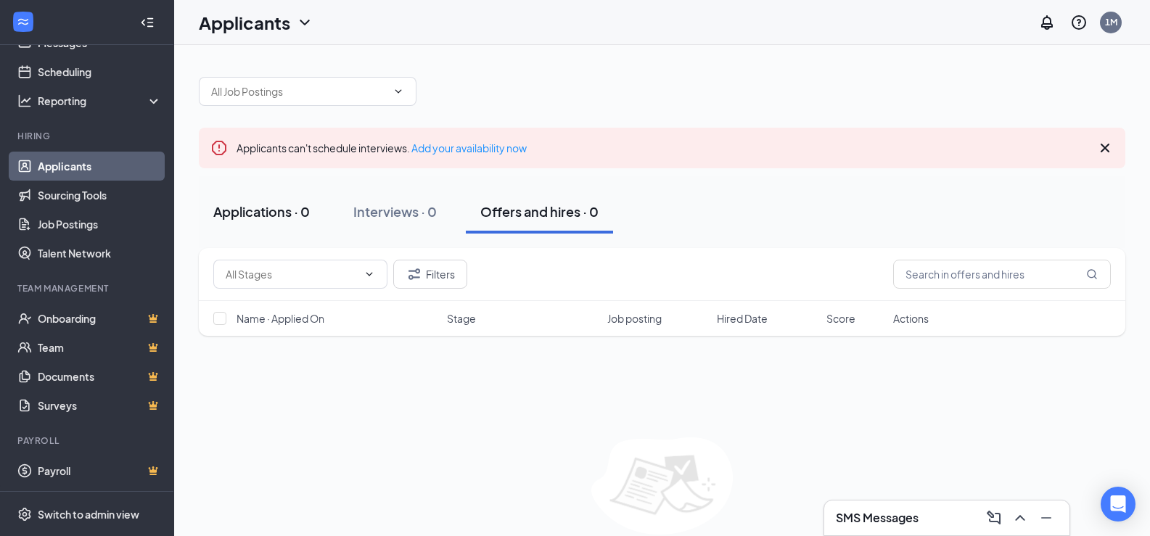
click at [309, 212] on div "Applications · 0" at bounding box center [261, 211] width 97 height 18
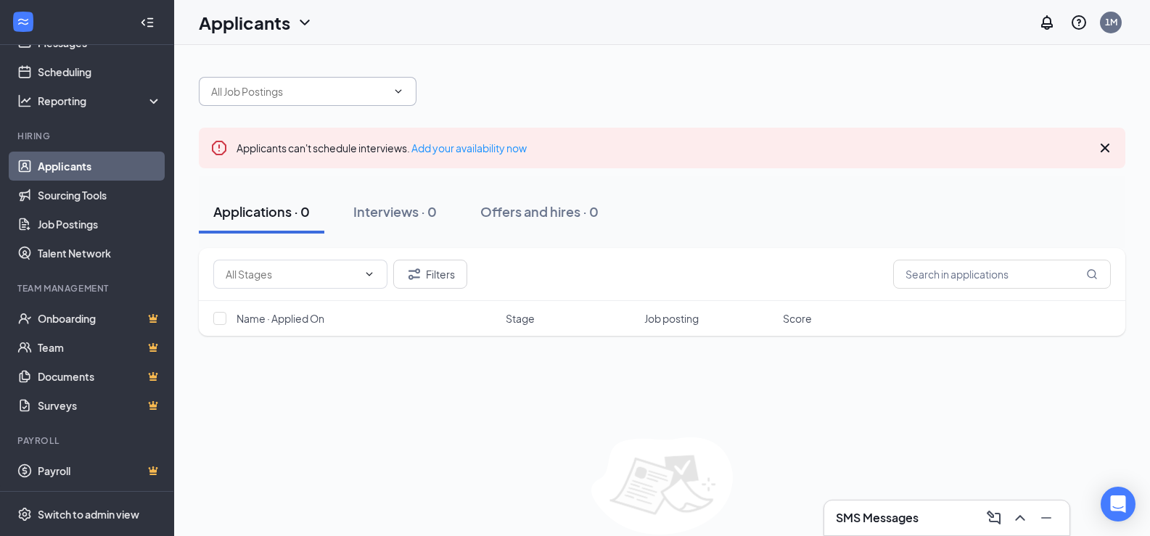
click at [400, 83] on span at bounding box center [308, 91] width 218 height 29
click at [372, 89] on input "text" at bounding box center [299, 91] width 176 height 16
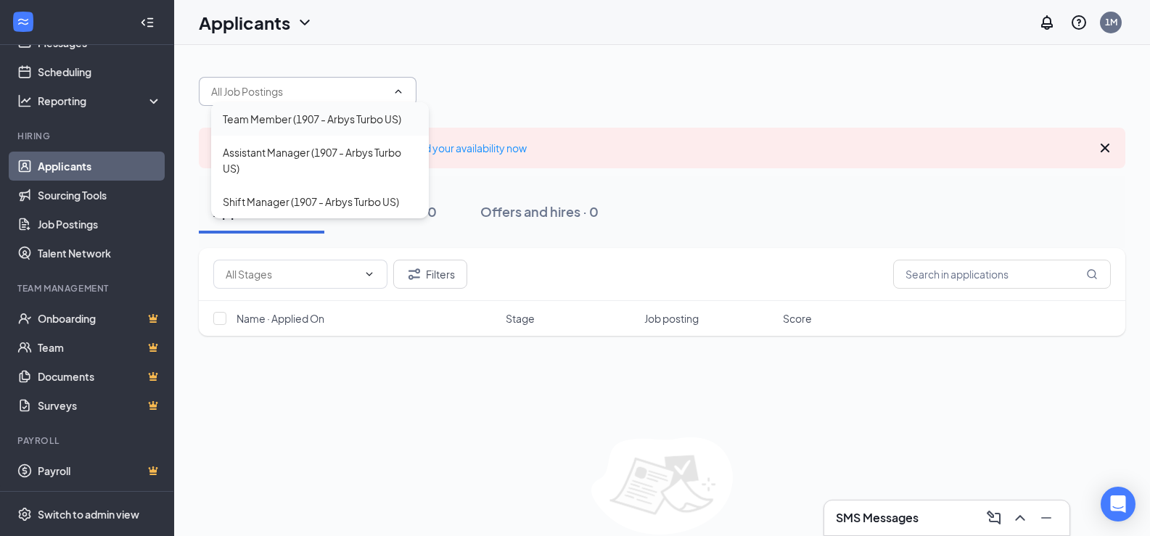
click at [371, 120] on div "Team Member (1907 - Arbys Turbo US)" at bounding box center [312, 119] width 179 height 16
type input "Team Member (1907 - Arbys Turbo US)"
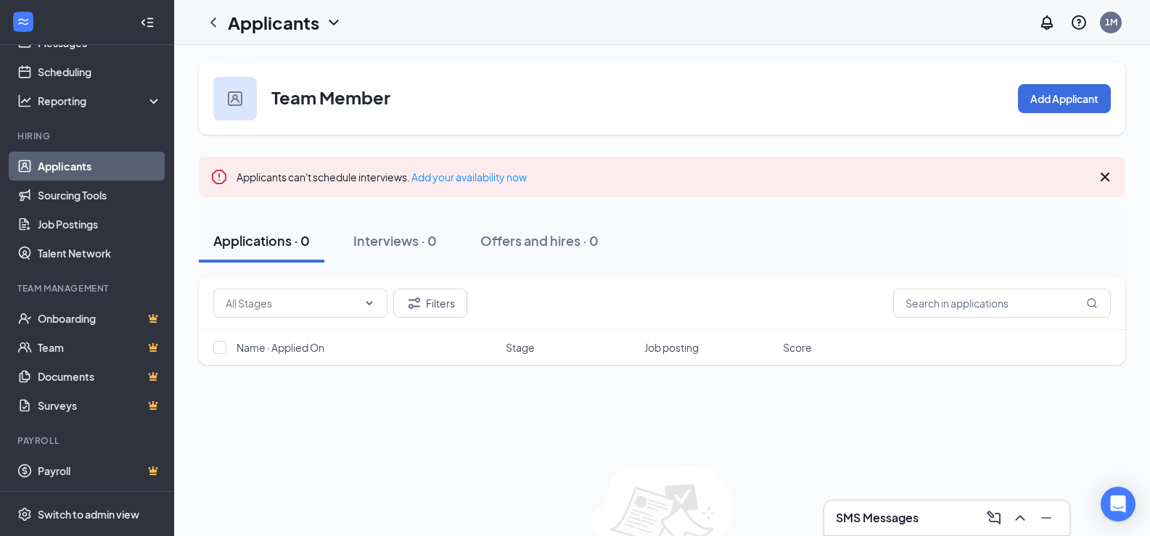
click at [306, 25] on h1 "Applicants" at bounding box center [273, 22] width 91 height 25
click at [290, 69] on link "Applicants" at bounding box center [315, 63] width 157 height 15
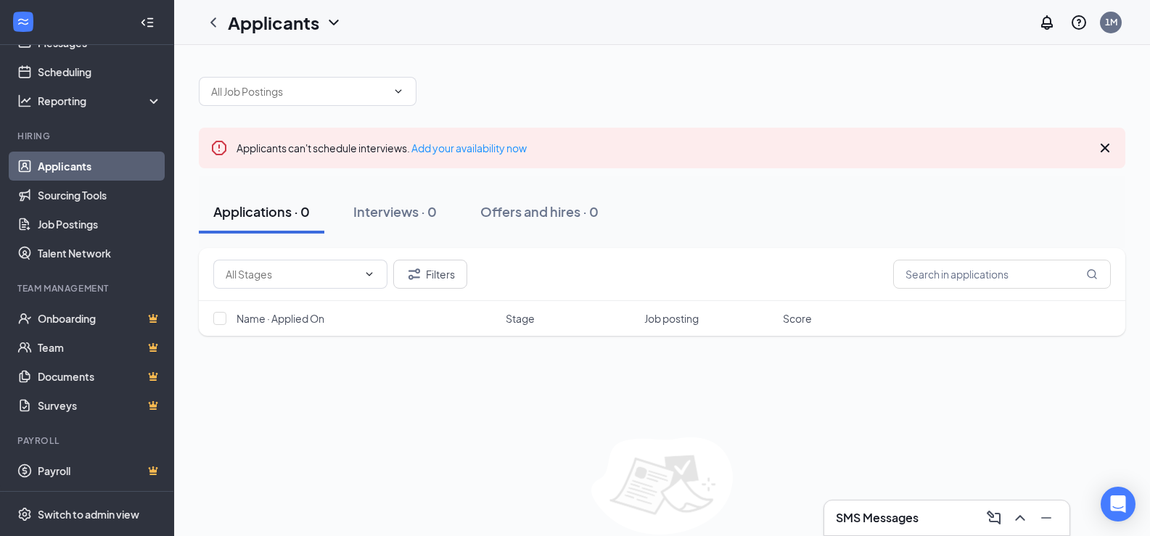
click at [328, 20] on icon "ChevronDown" at bounding box center [333, 22] width 17 height 17
click at [295, 94] on link "Archived applicants" at bounding box center [315, 95] width 157 height 15
